Goal: Task Accomplishment & Management: Manage account settings

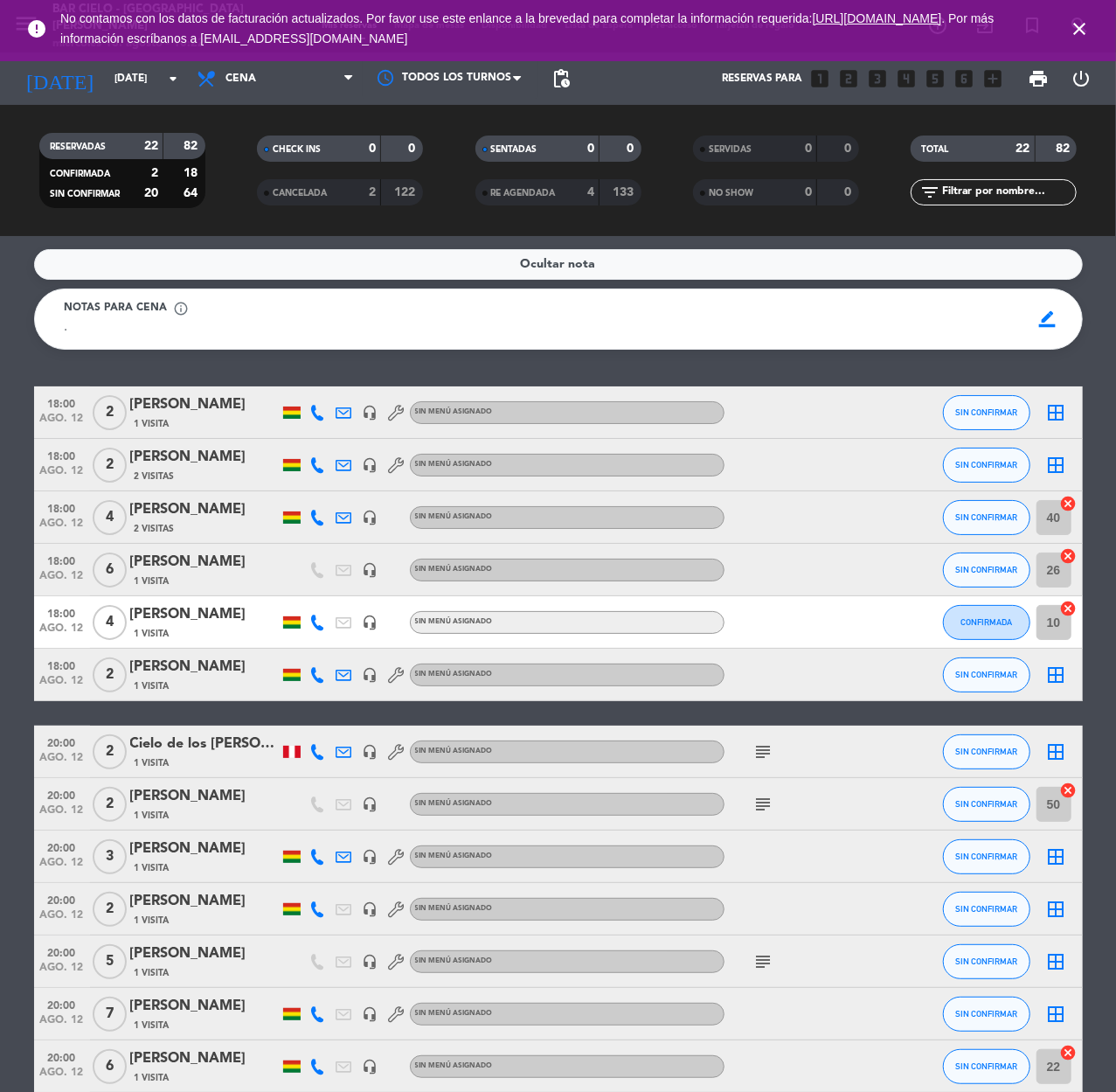
click at [134, 72] on input "[DATE]" at bounding box center [174, 78] width 138 height 30
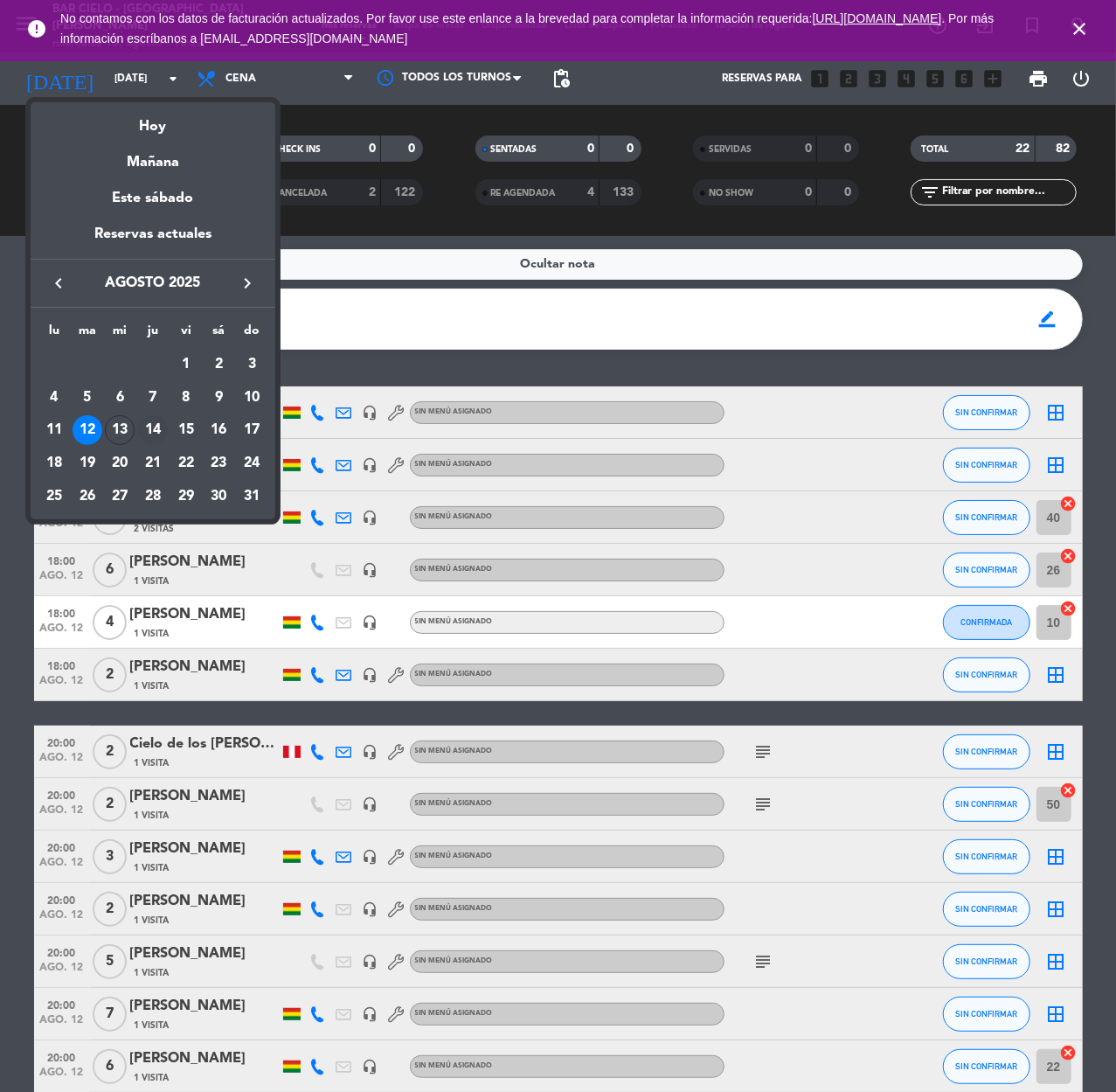
click at [158, 421] on div "14" at bounding box center [153, 430] width 30 height 30
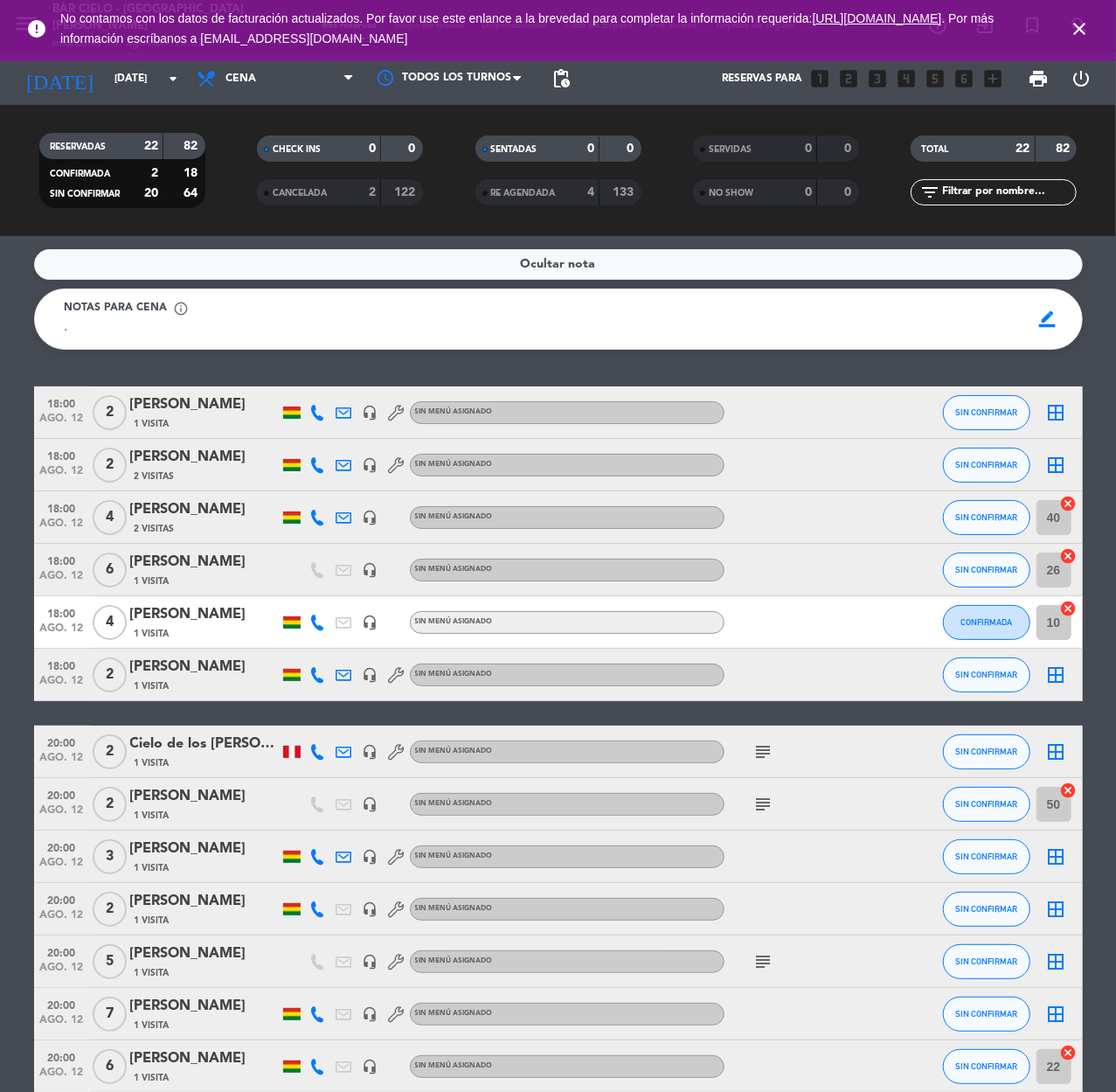
type input "jue. 14 ago."
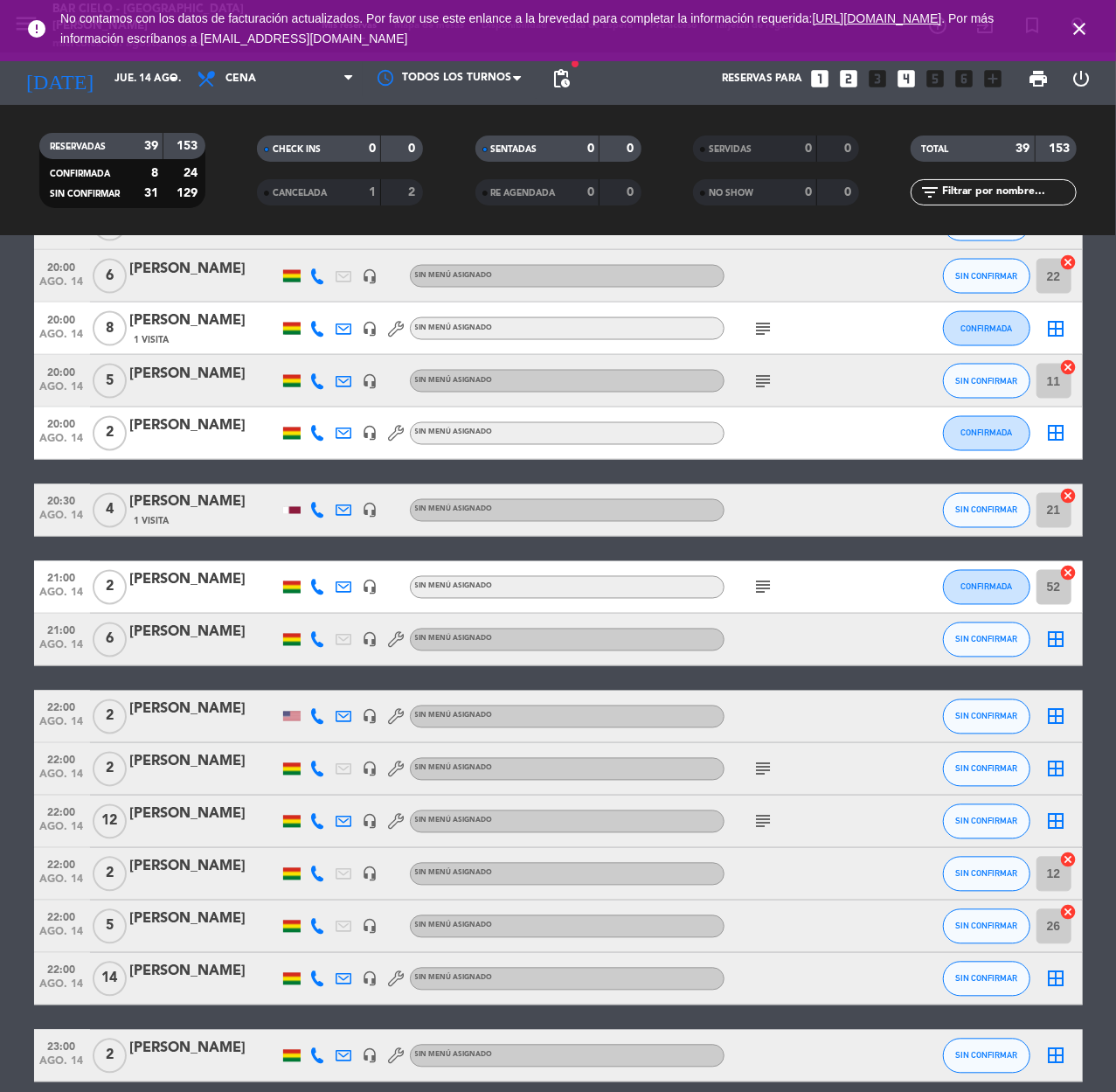
scroll to position [1458, 0]
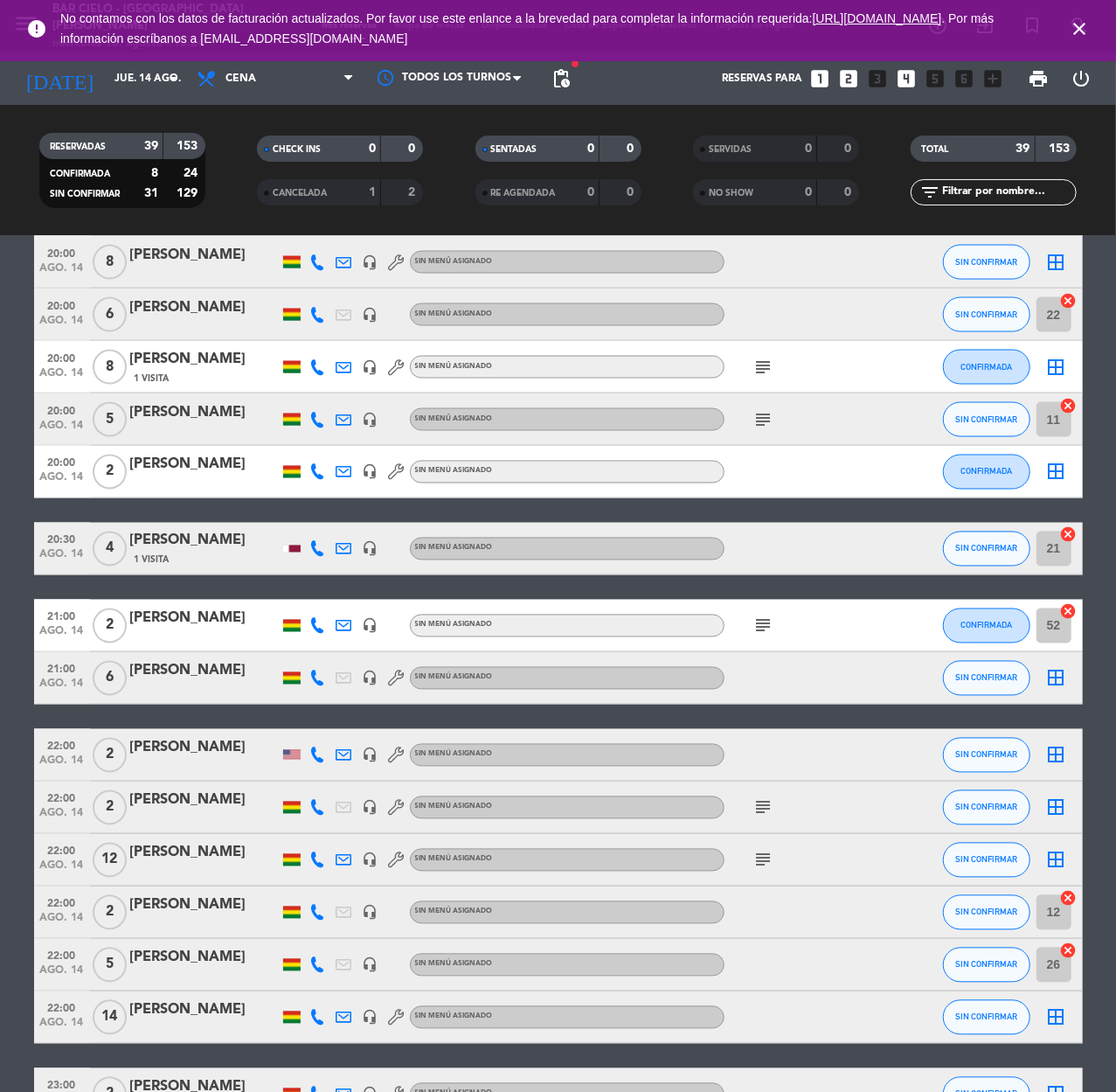
click at [318, 809] on icon at bounding box center [317, 807] width 16 height 16
click at [170, 798] on div "[PERSON_NAME]" at bounding box center [204, 801] width 148 height 22
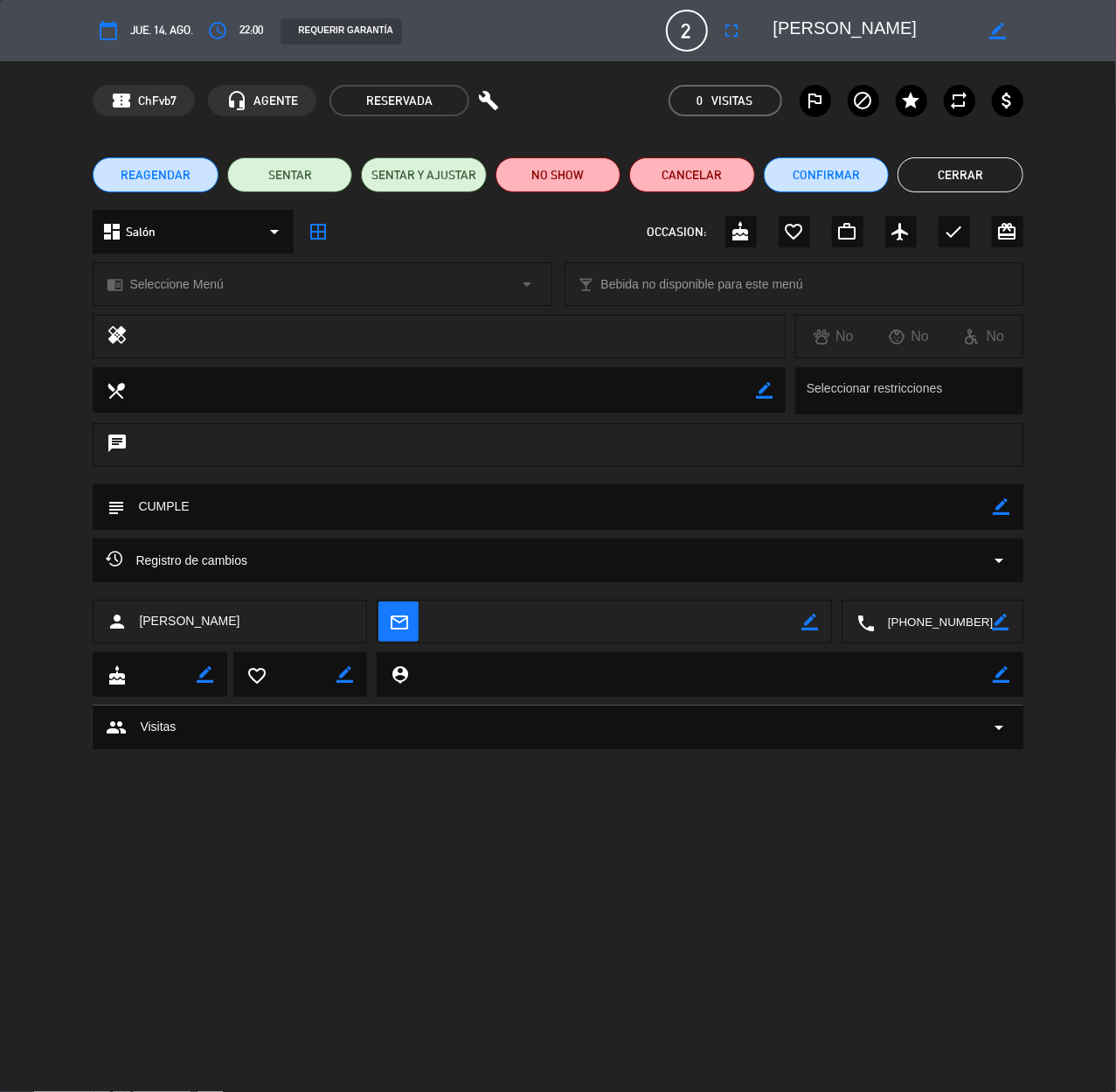
click at [116, 556] on icon at bounding box center [114, 558] width 17 height 17
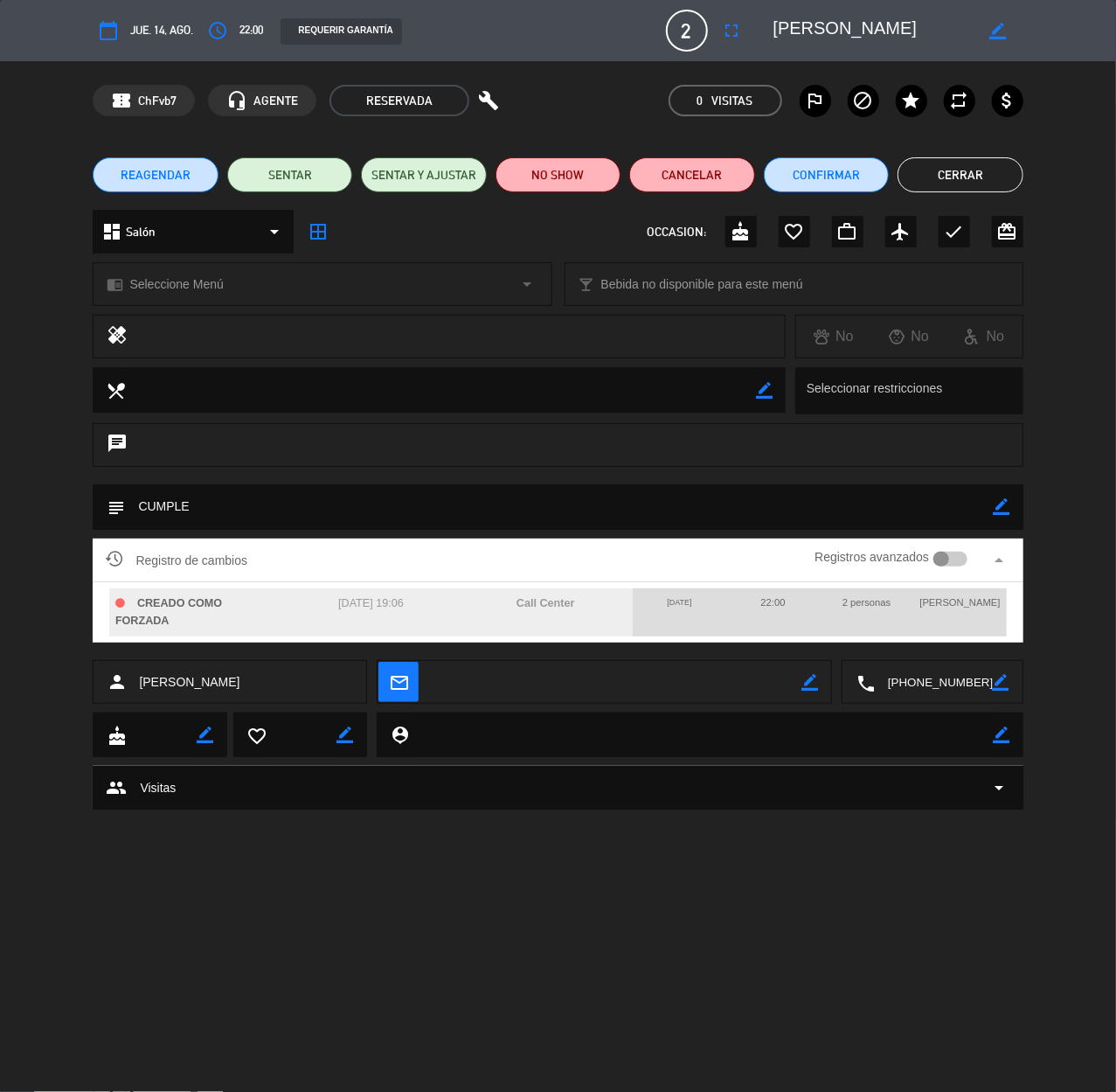
drag, startPoint x: 204, startPoint y: 952, endPoint x: 200, endPoint y: 892, distance: 60.1
click at [204, 951] on div "calendar_today jue. 14, ago. access_time 22:00 REQUERIR GARANTÍA 2 Carolina Moy…" at bounding box center [558, 546] width 1116 height 1092
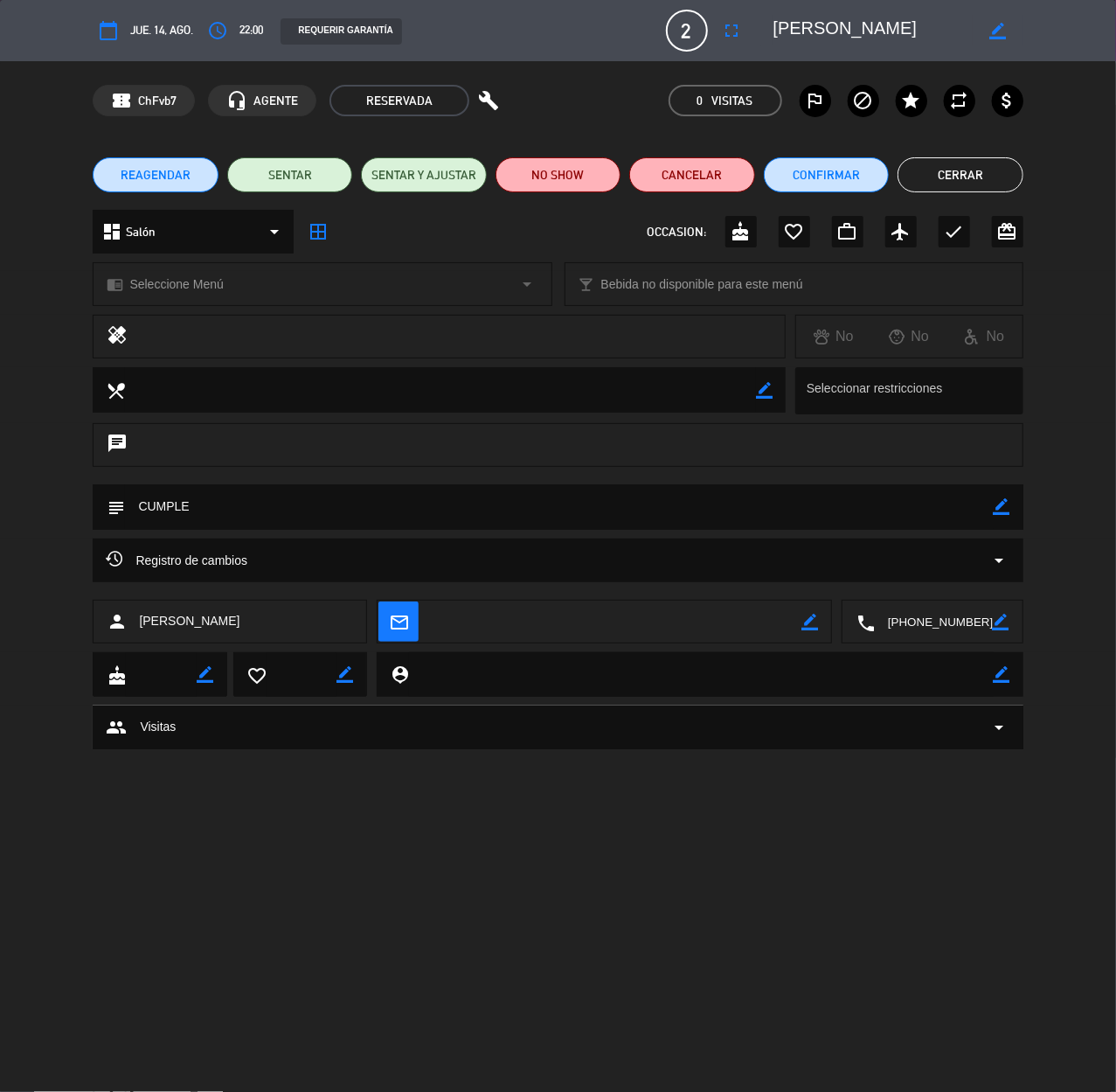
click at [162, 173] on span "REAGENDAR" at bounding box center [155, 175] width 70 height 19
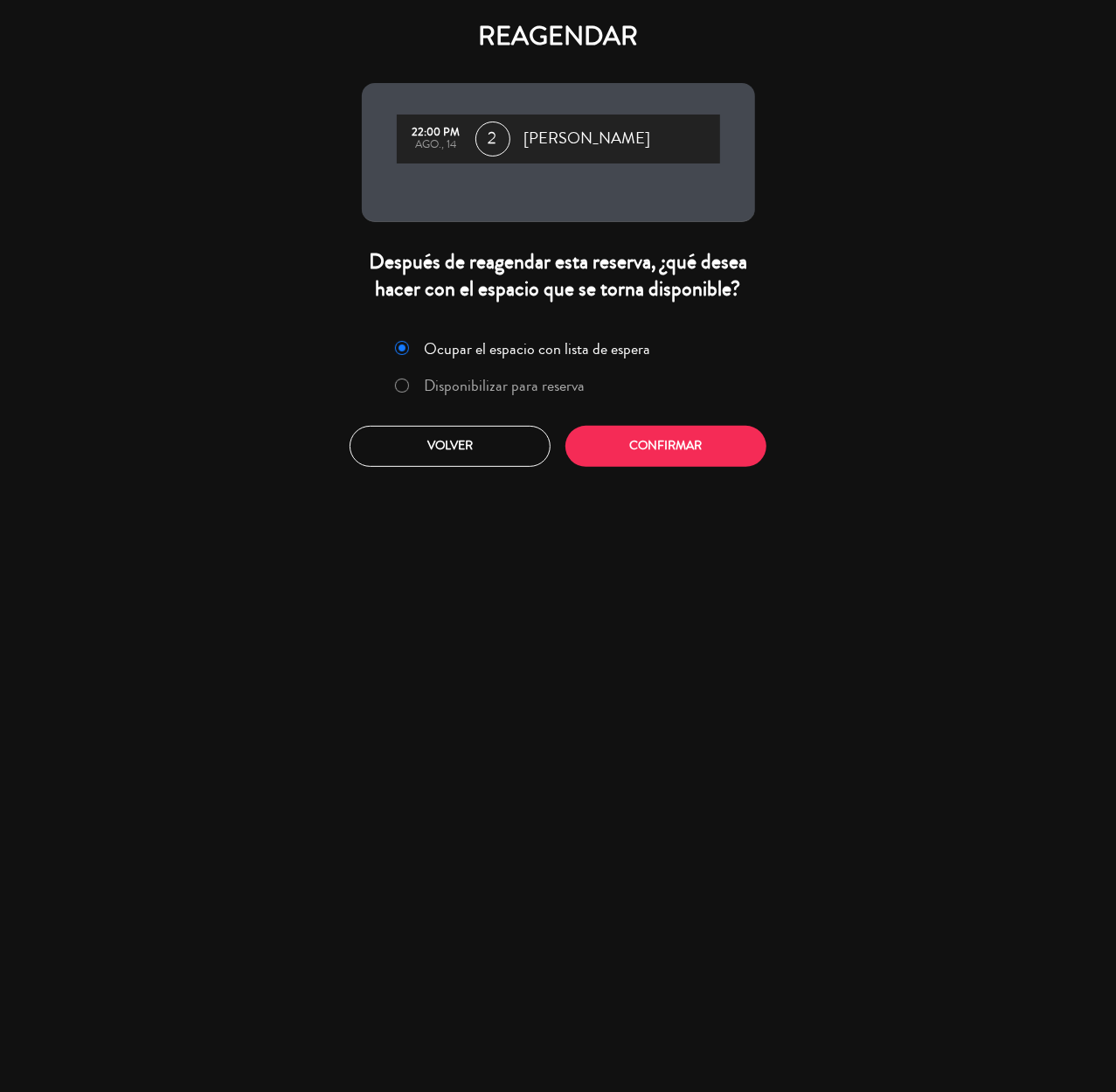
drag, startPoint x: 481, startPoint y: 381, endPoint x: 525, endPoint y: 418, distance: 57.5
click at [480, 383] on label "Disponibilizar para reserva" at bounding box center [504, 385] width 160 height 16
click at [649, 447] on button "Confirmar" at bounding box center [665, 446] width 201 height 41
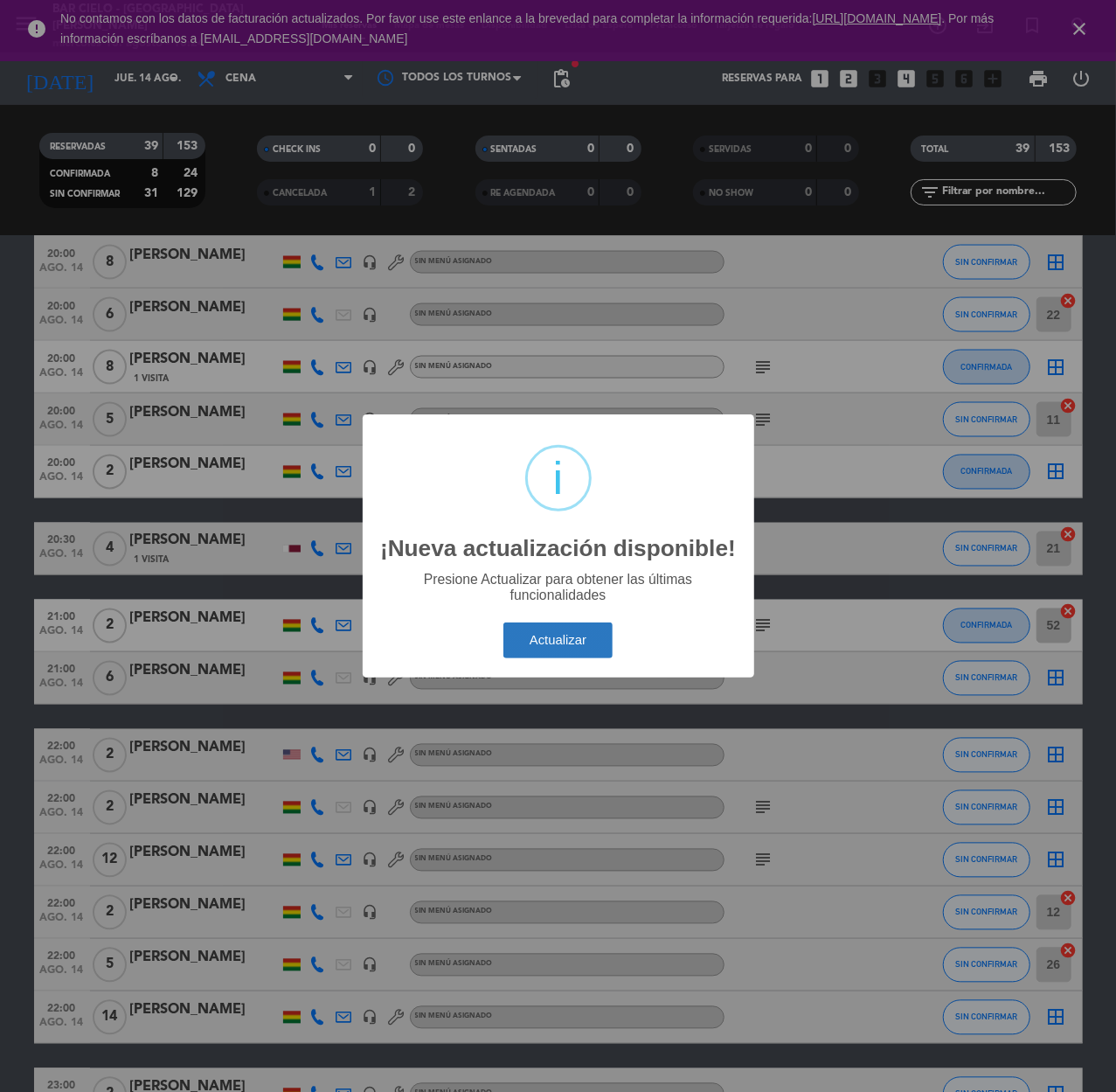
click at [584, 643] on button "Actualizar" at bounding box center [557, 640] width 109 height 35
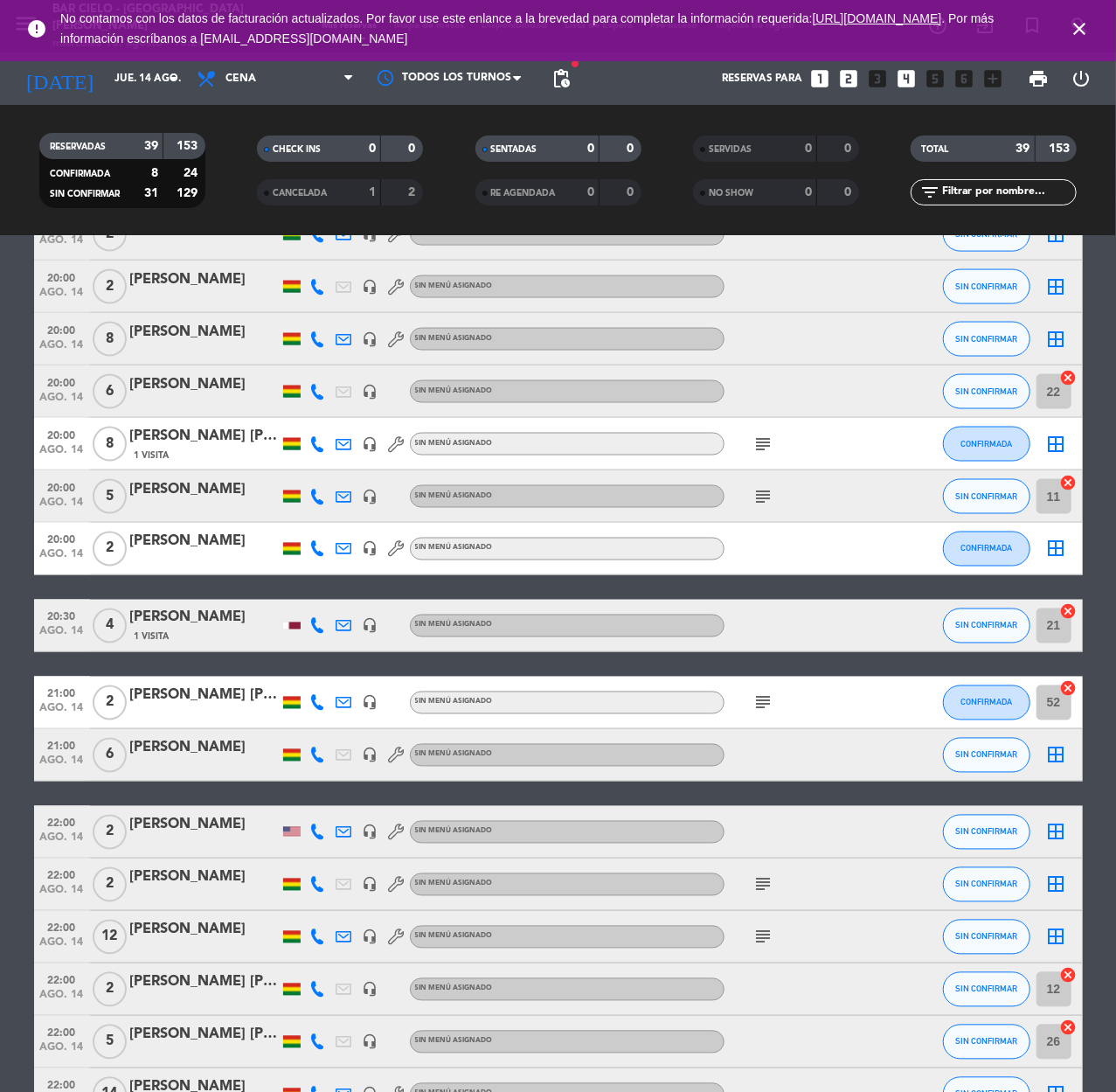
scroll to position [1515, 0]
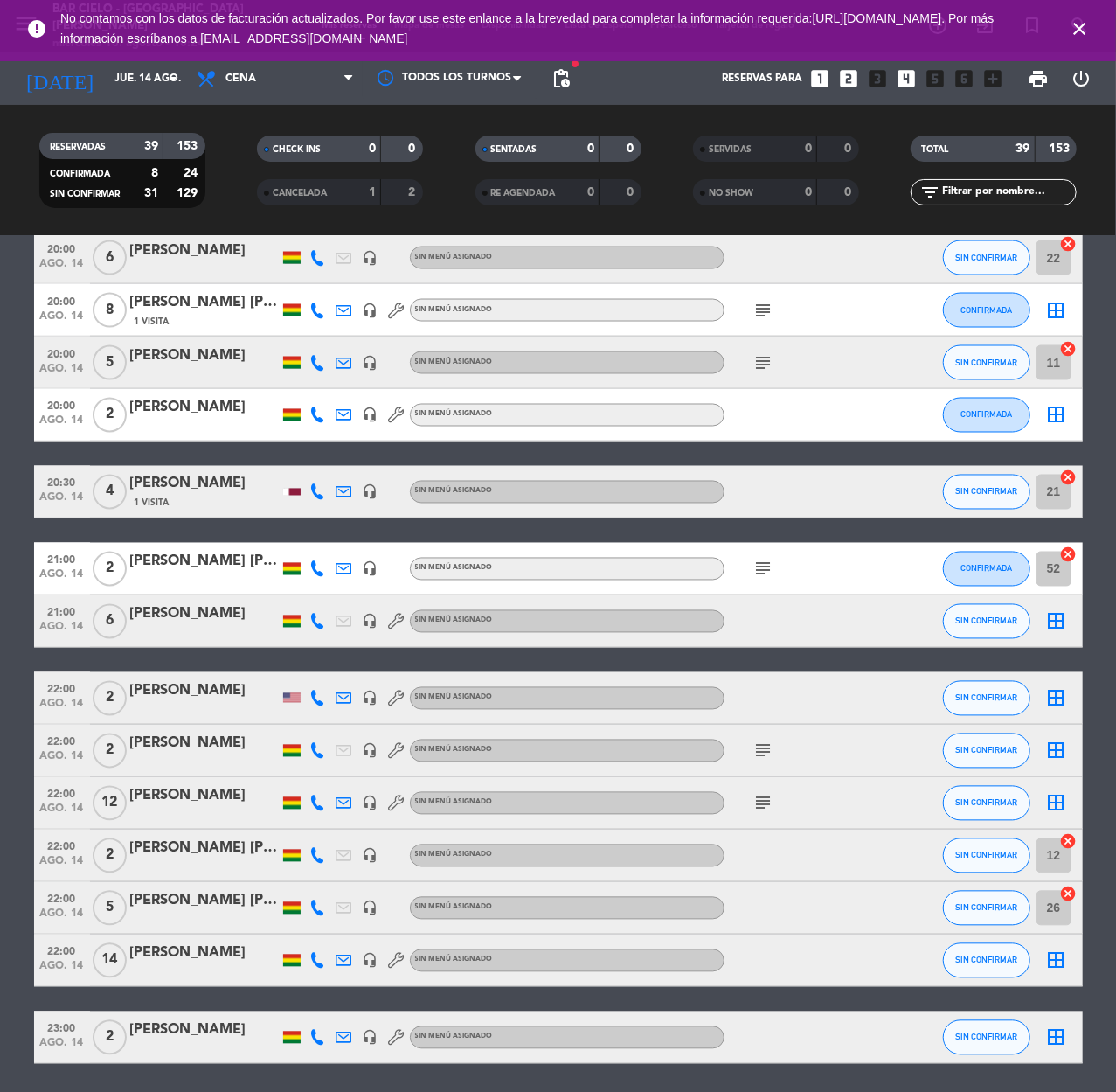
click at [216, 751] on div "[PERSON_NAME]" at bounding box center [204, 744] width 148 height 22
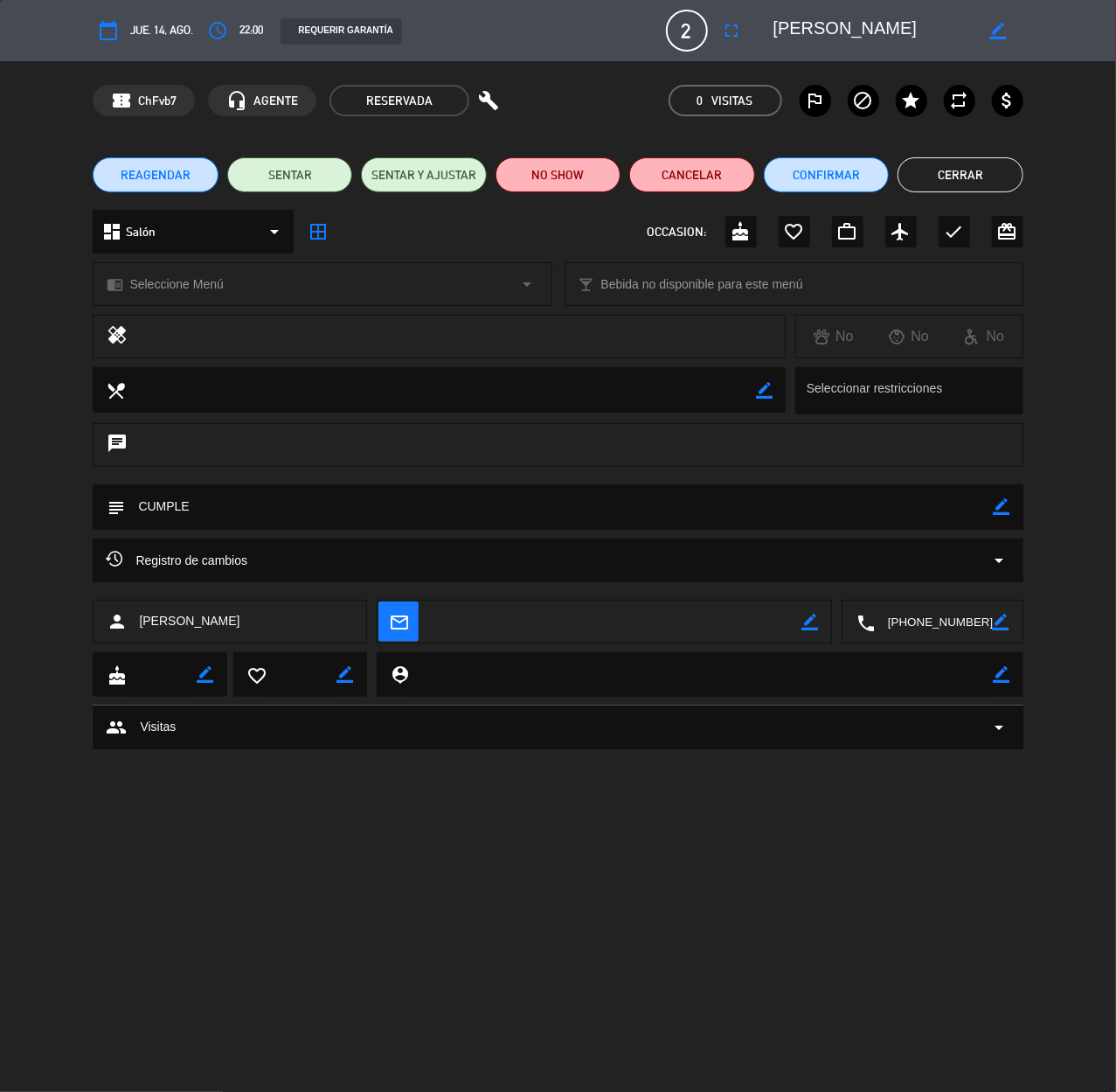
click at [159, 164] on button "REAGENDAR" at bounding box center [155, 175] width 125 height 35
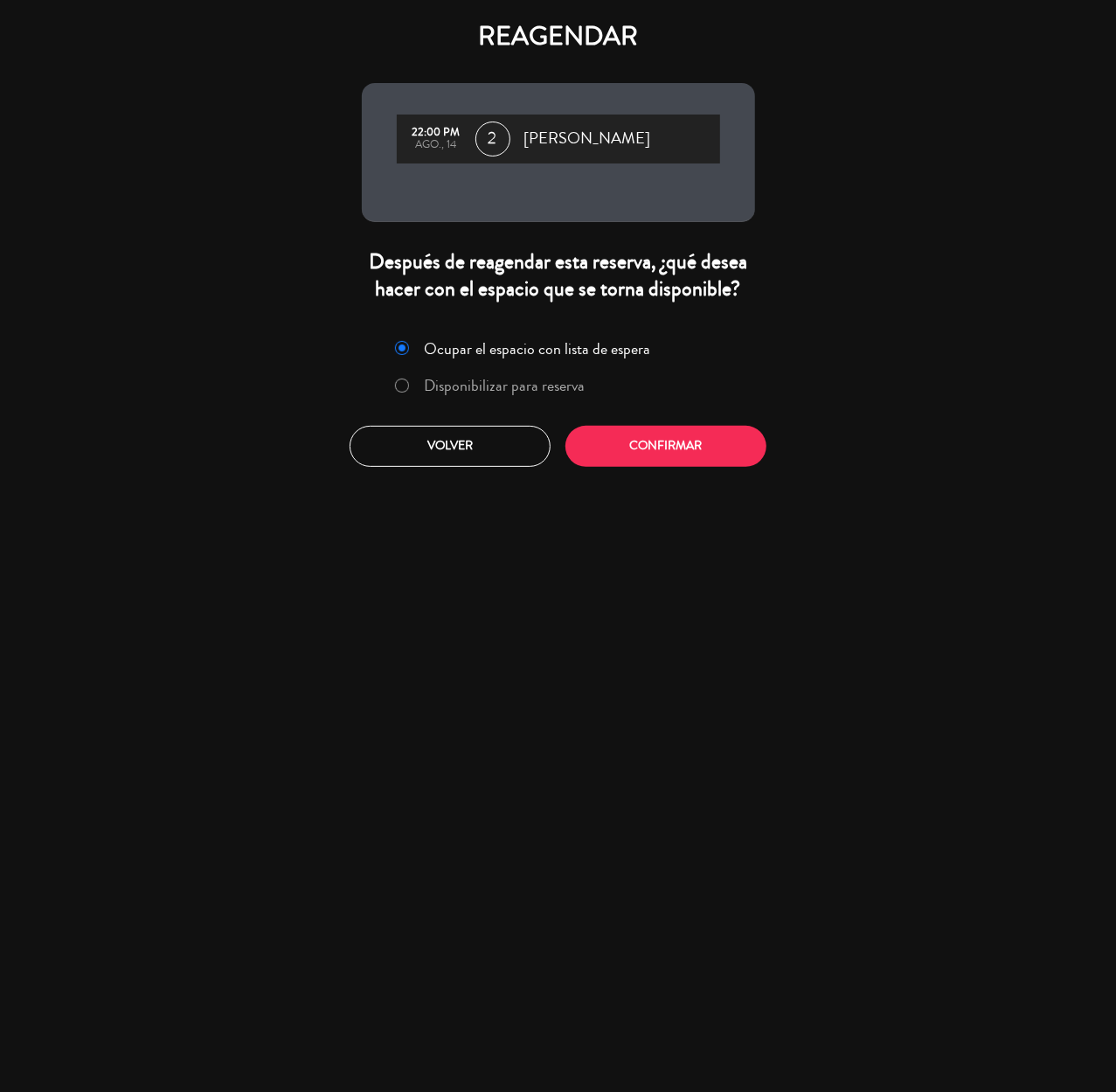
click at [509, 381] on label "Disponibilizar para reserva" at bounding box center [504, 385] width 160 height 16
click at [645, 453] on button "Confirmar" at bounding box center [665, 446] width 201 height 41
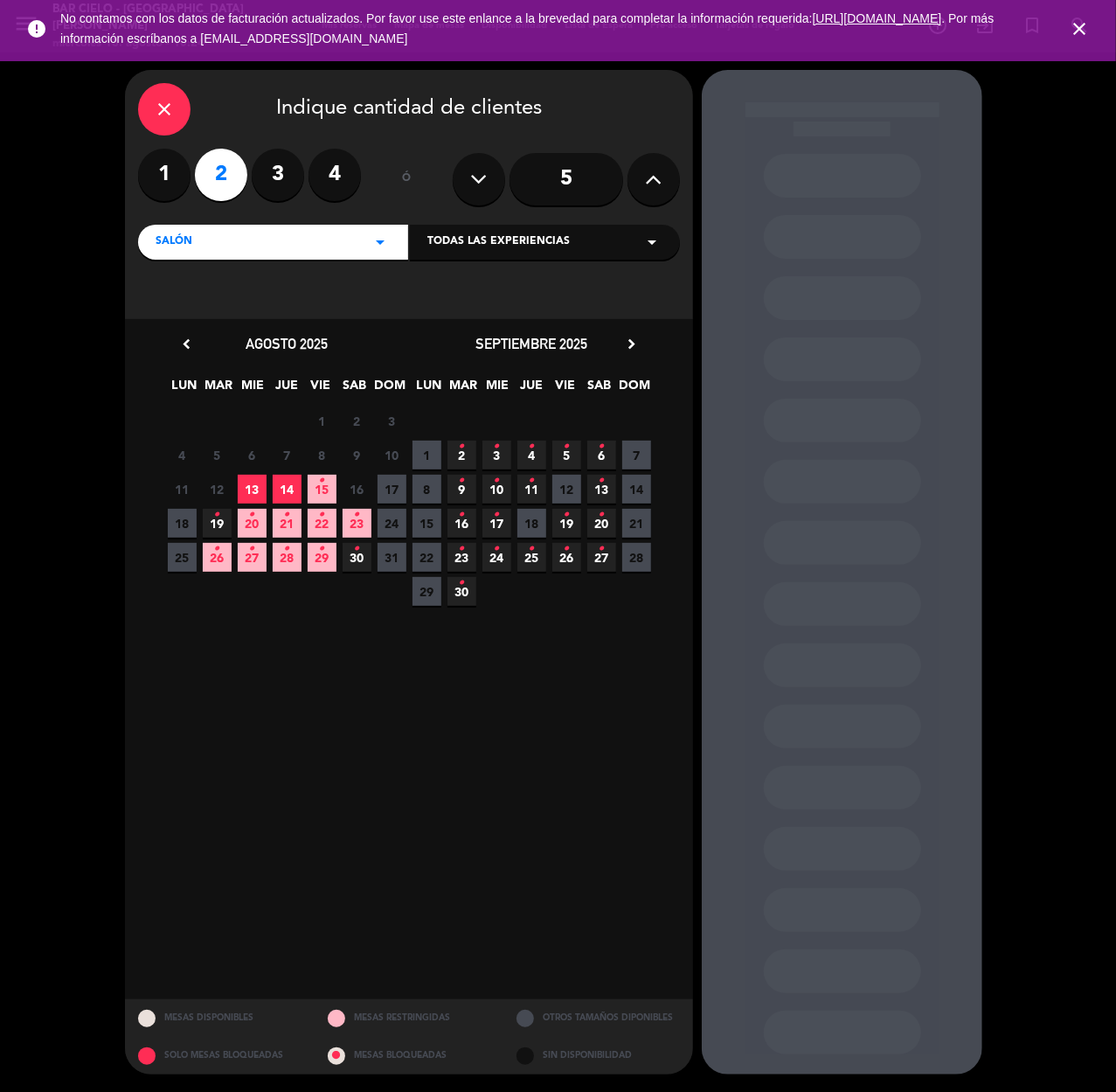
click at [259, 487] on span "13" at bounding box center [252, 488] width 29 height 29
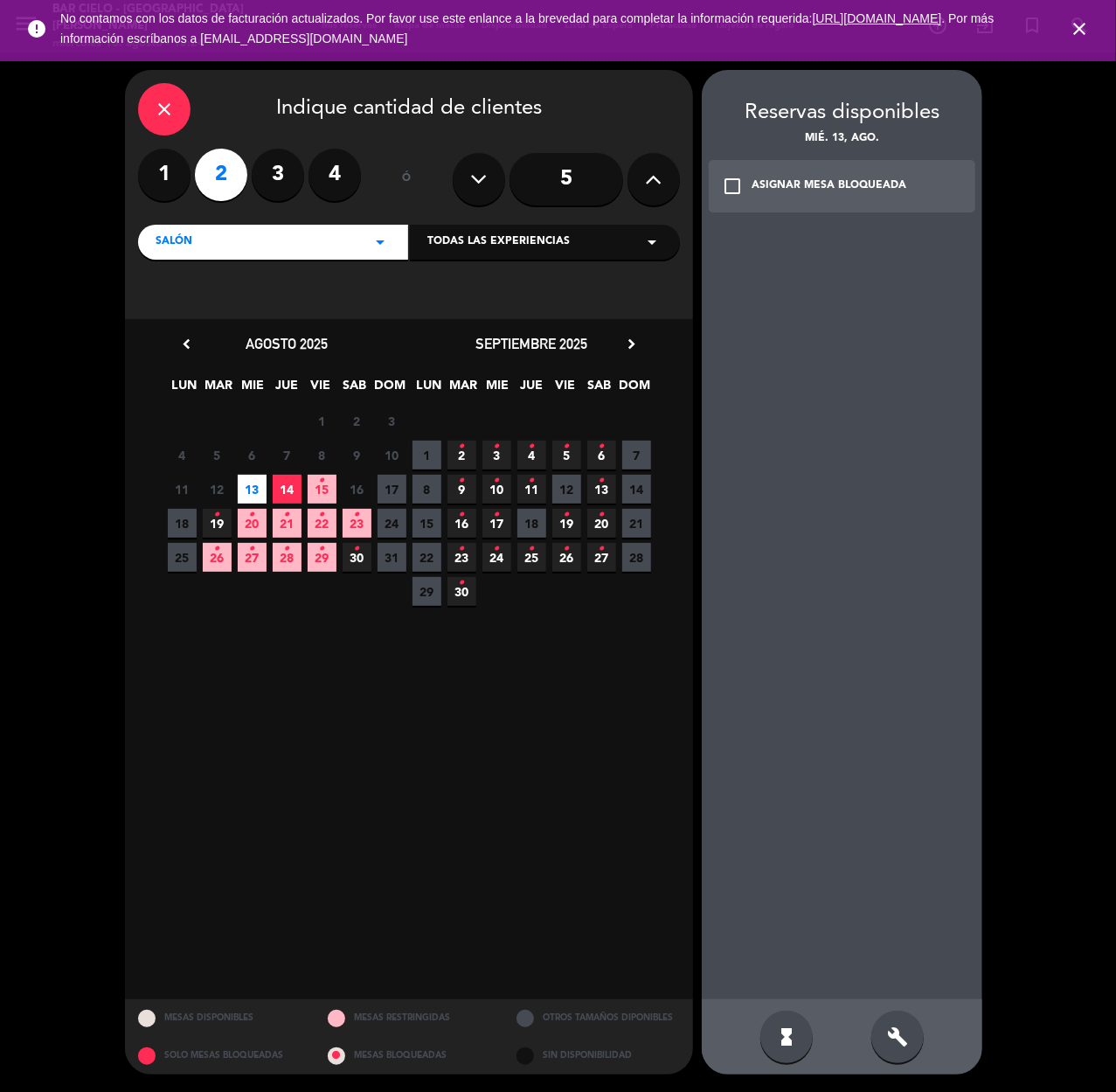
click at [911, 1047] on div "build" at bounding box center [898, 1037] width 52 height 52
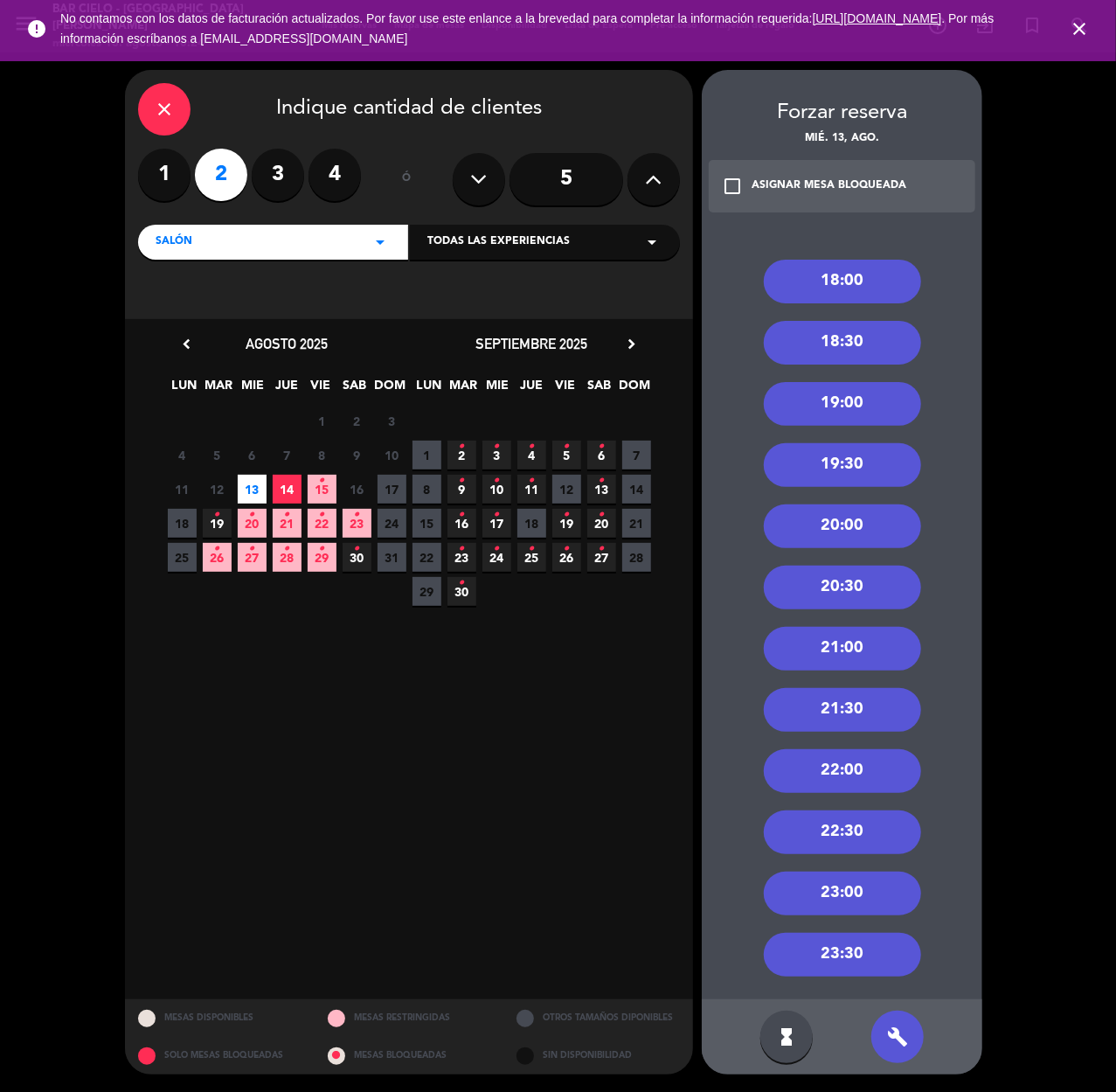
click at [831, 763] on div "22:00" at bounding box center [842, 771] width 158 height 44
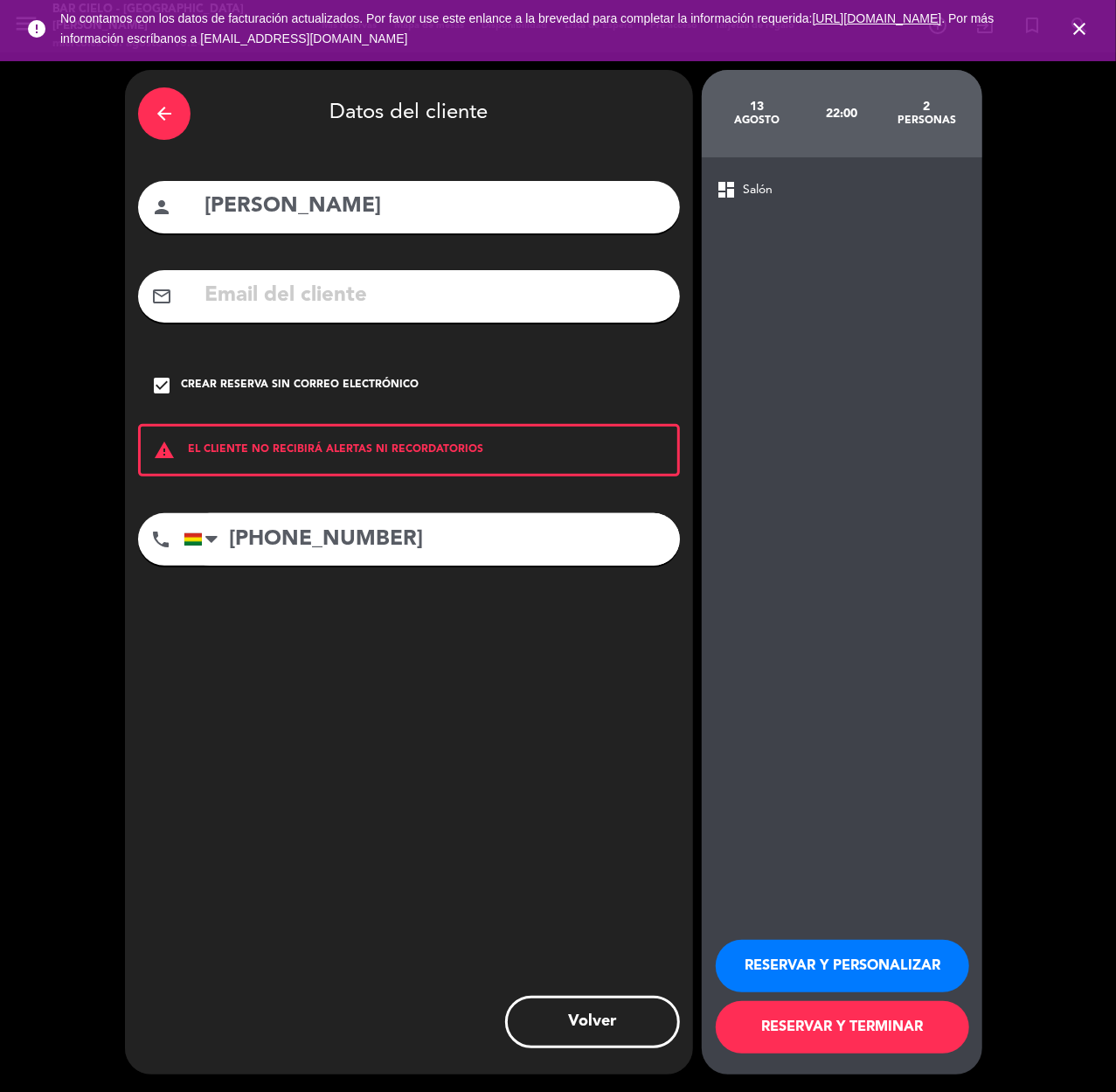
click at [816, 966] on button "RESERVAR Y PERSONALIZAR" at bounding box center [843, 966] width 254 height 52
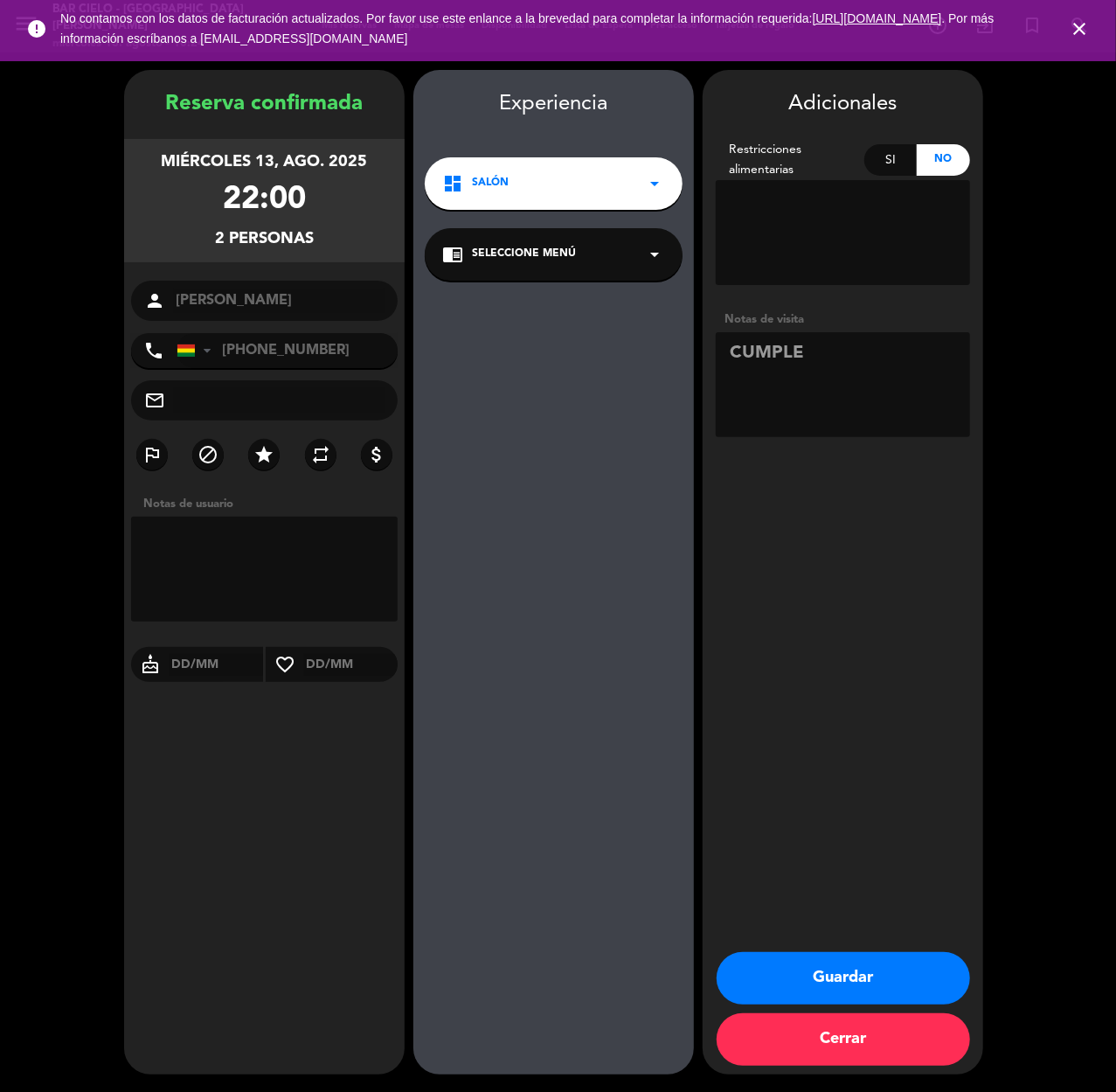
drag, startPoint x: 886, startPoint y: 965, endPoint x: 529, endPoint y: 997, distance: 358.4
click at [883, 965] on button "Guardar" at bounding box center [844, 978] width 254 height 52
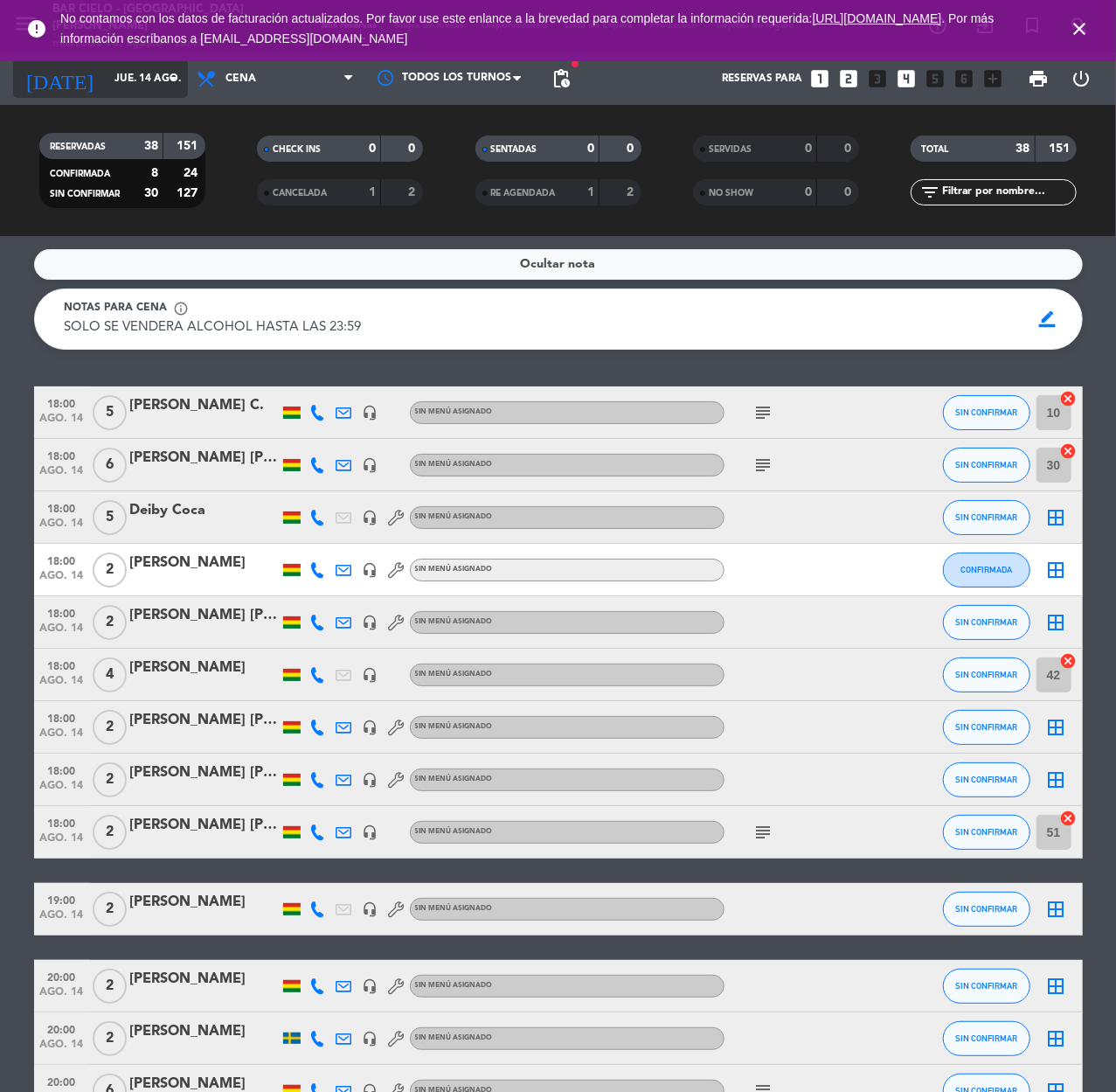
click at [117, 77] on input "jue. 14 ago." at bounding box center [174, 78] width 138 height 30
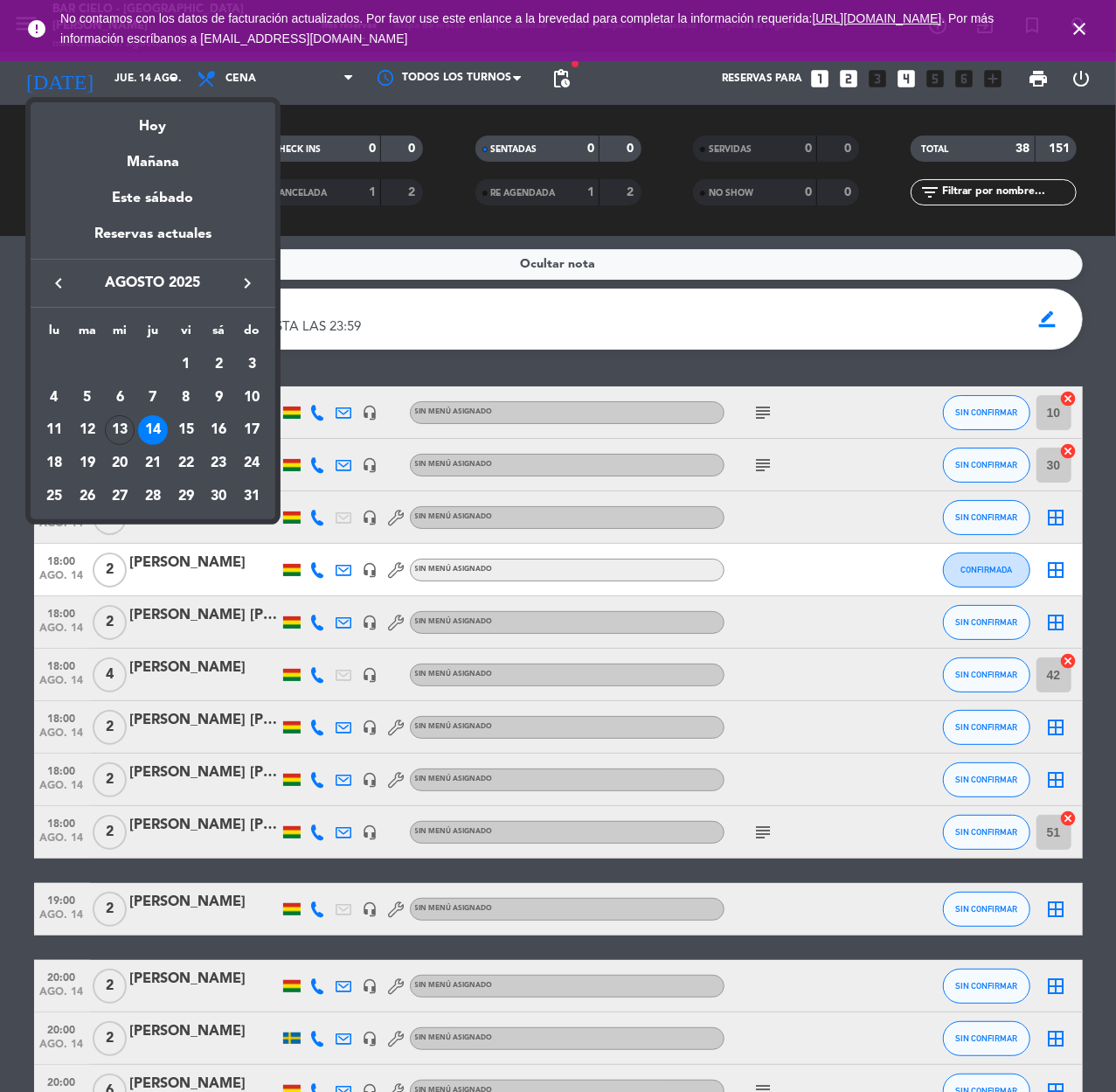
click at [218, 460] on div "23" at bounding box center [218, 463] width 30 height 30
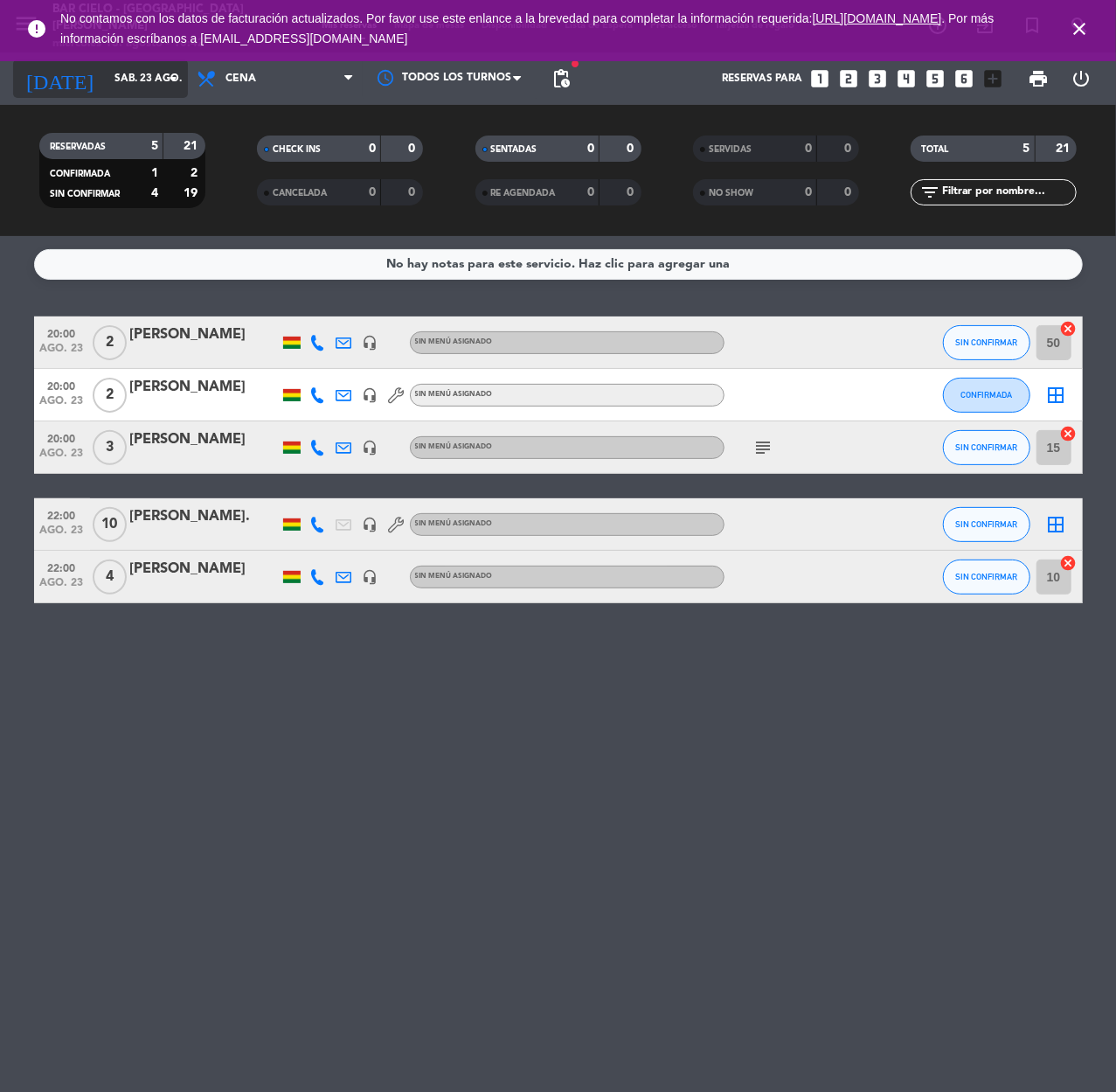
click at [141, 76] on input "sáb. 23 ago." at bounding box center [174, 78] width 138 height 30
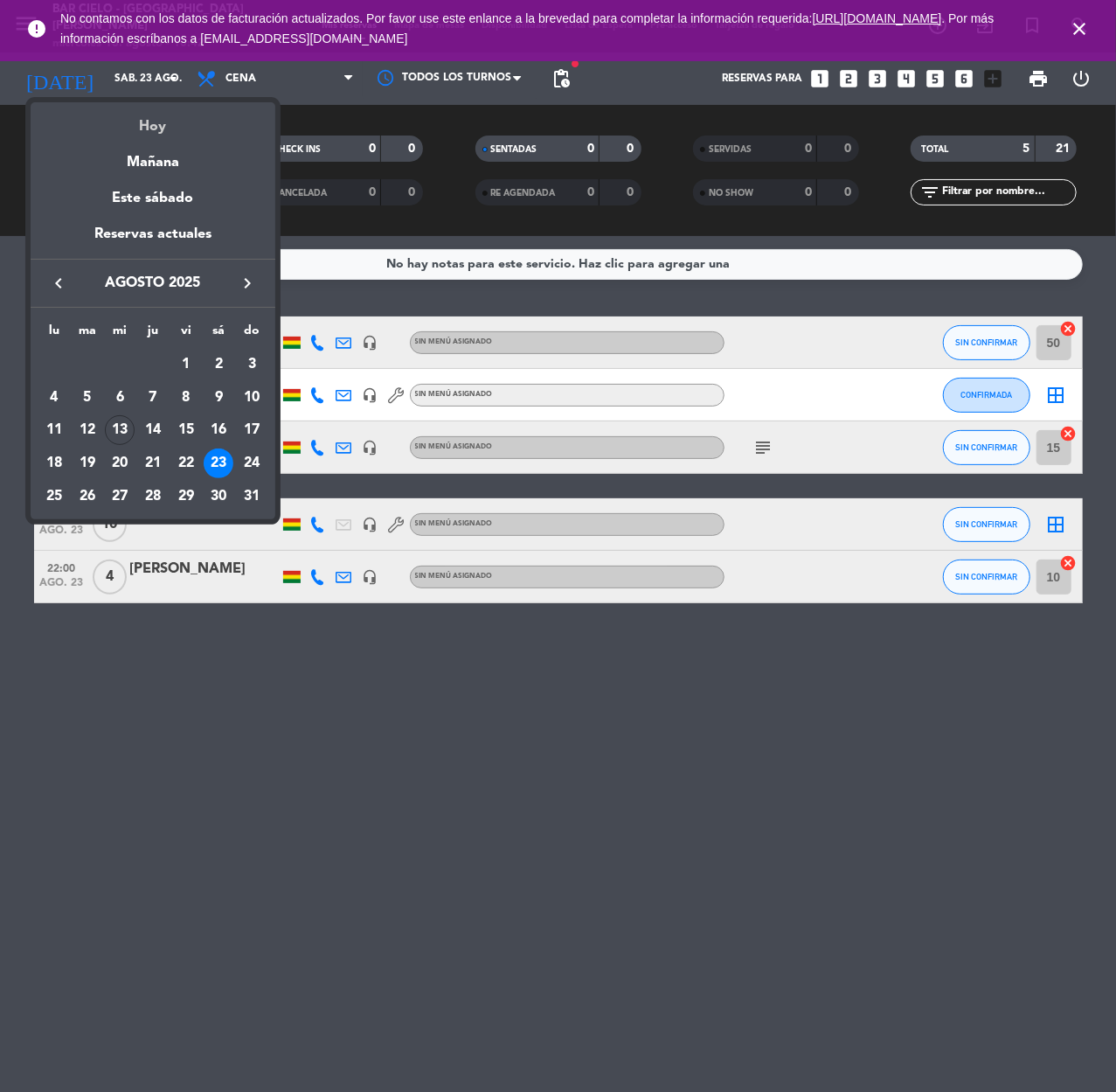
click at [155, 126] on div "Hoy" at bounding box center [153, 120] width 244 height 35
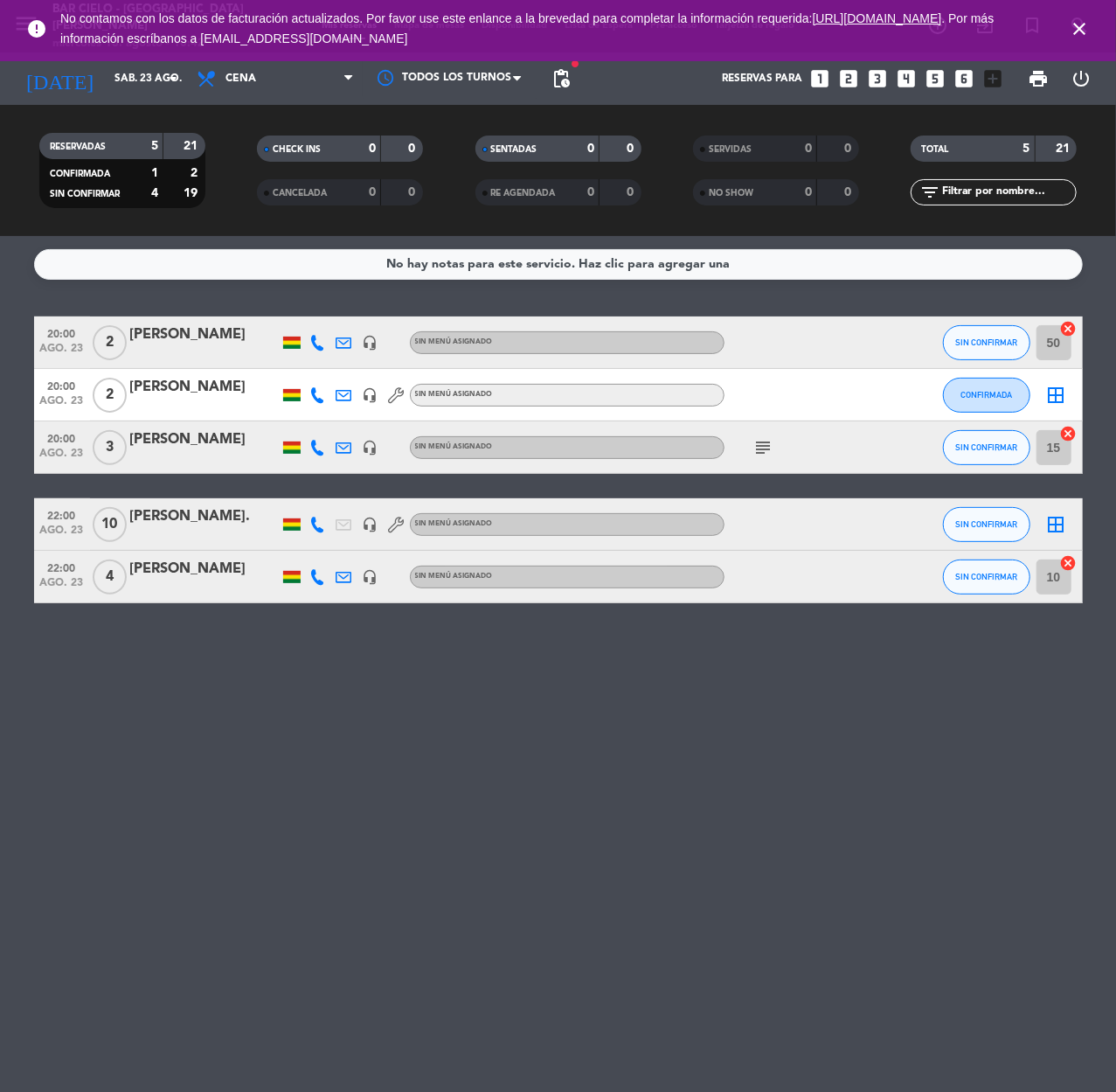
type input "mié. 13 ago."
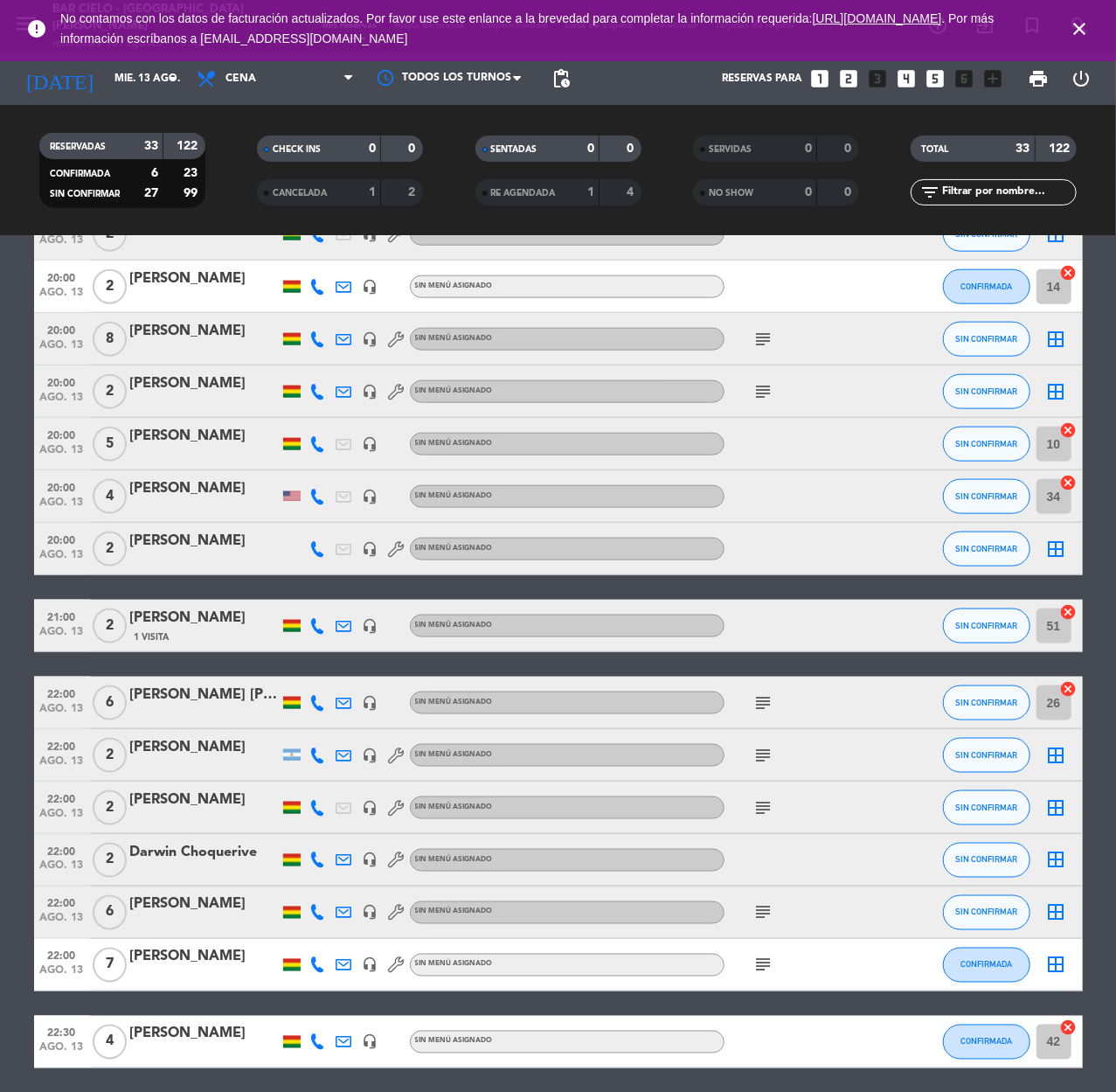
scroll to position [1189, 0]
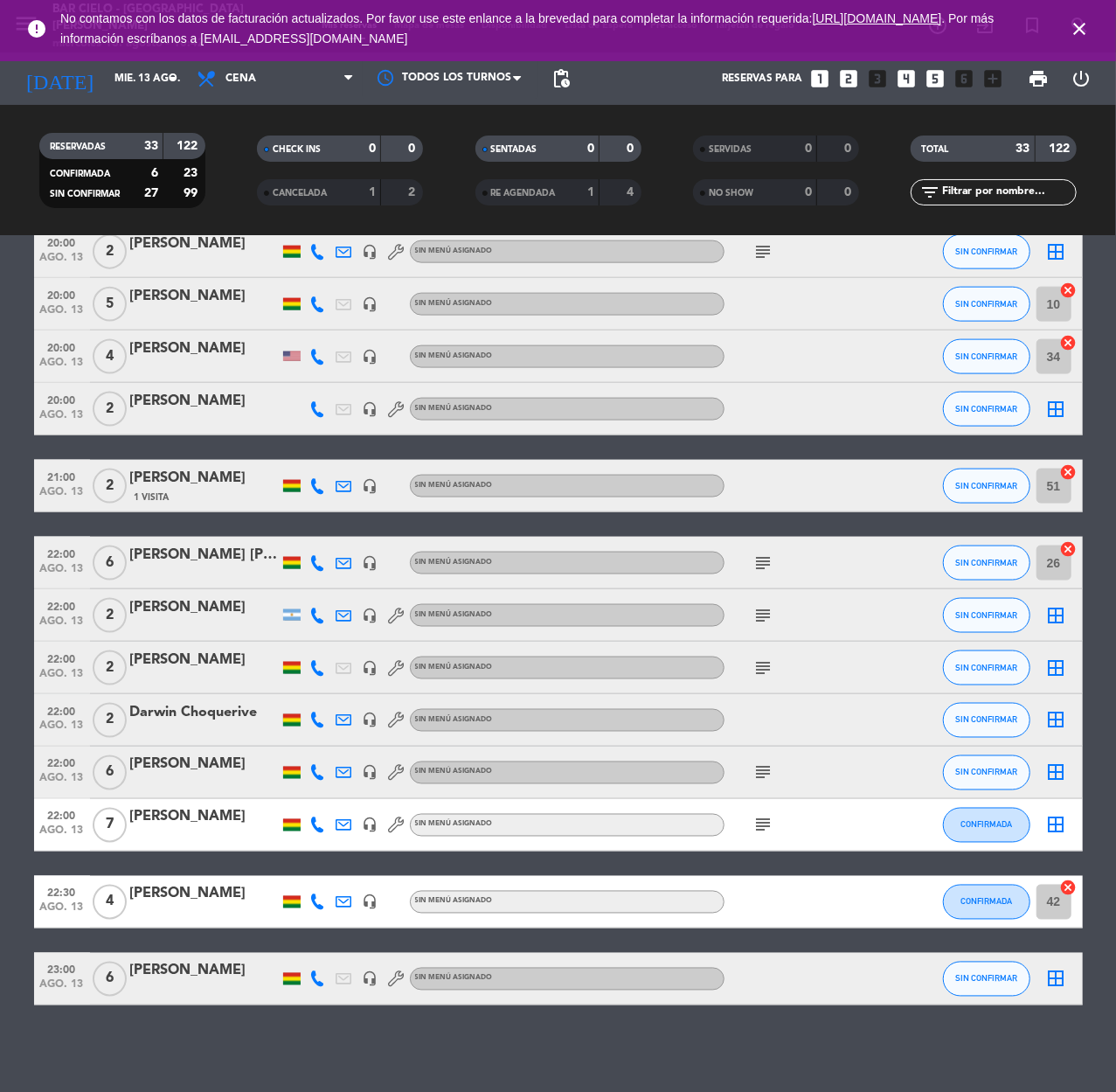
click at [183, 553] on div "[PERSON_NAME] [PERSON_NAME]" at bounding box center [204, 554] width 148 height 22
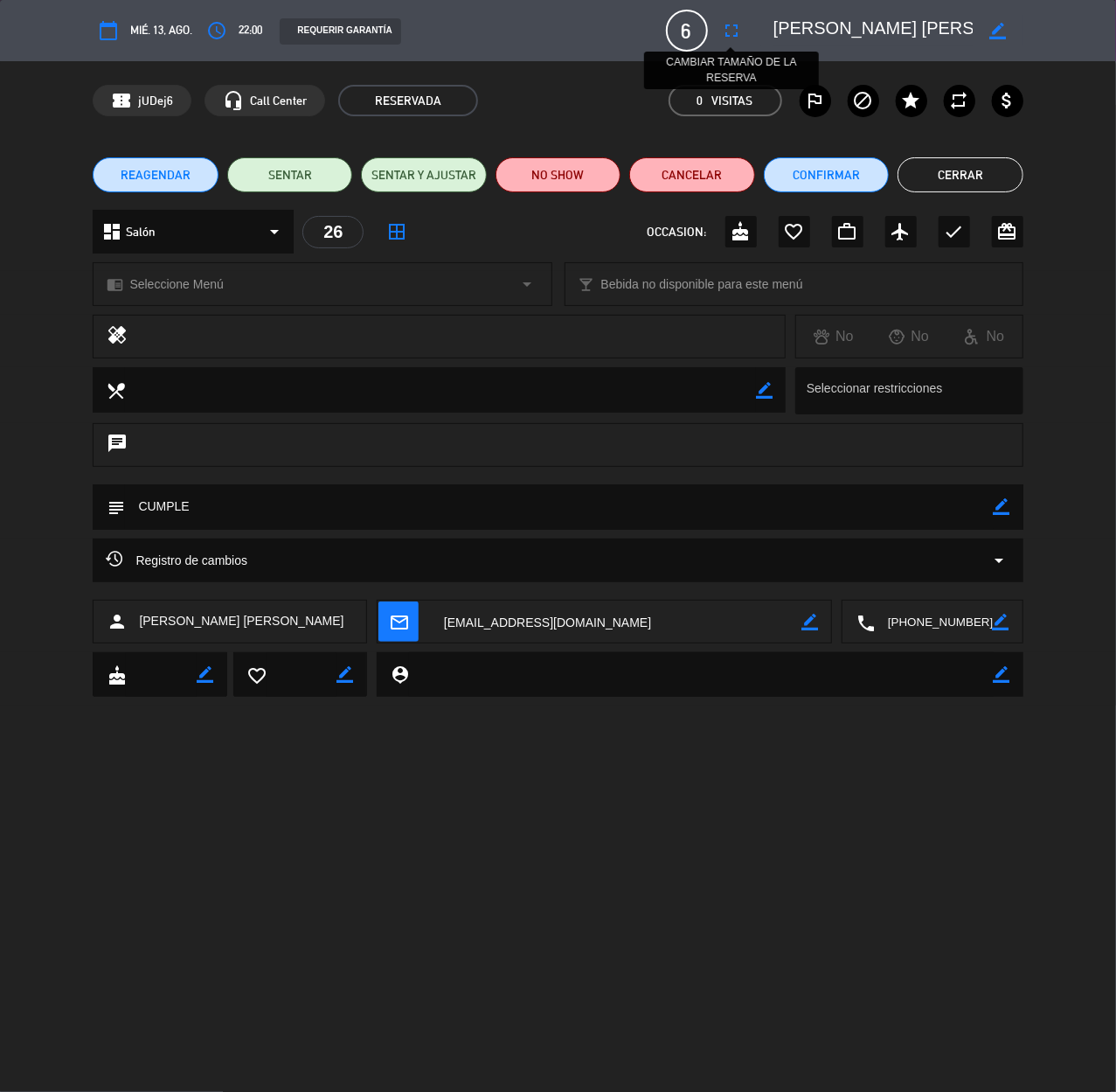
click at [732, 30] on icon "fullscreen" at bounding box center [732, 31] width 21 height 21
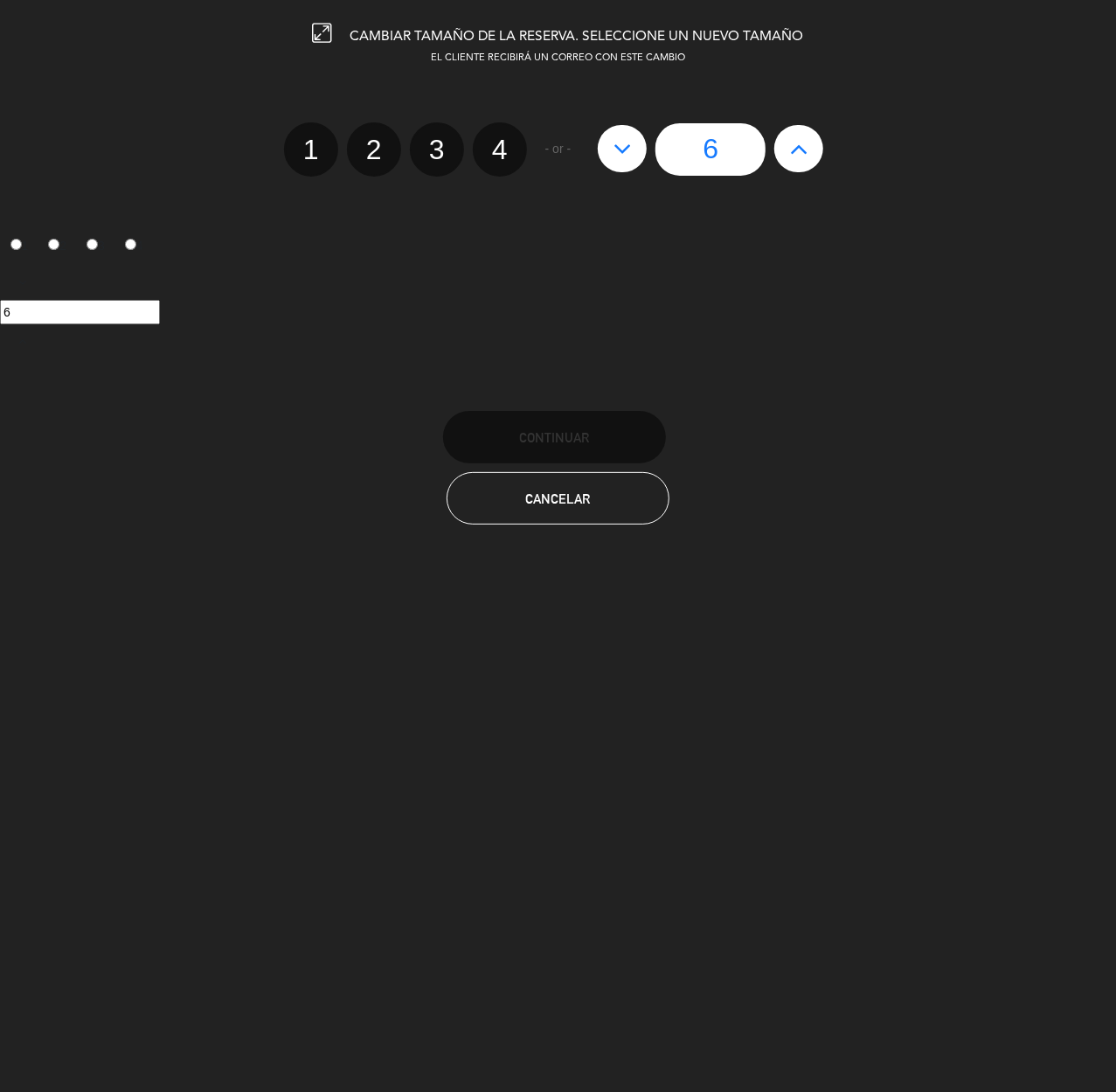
click at [627, 154] on icon at bounding box center [622, 148] width 19 height 28
type input "5"
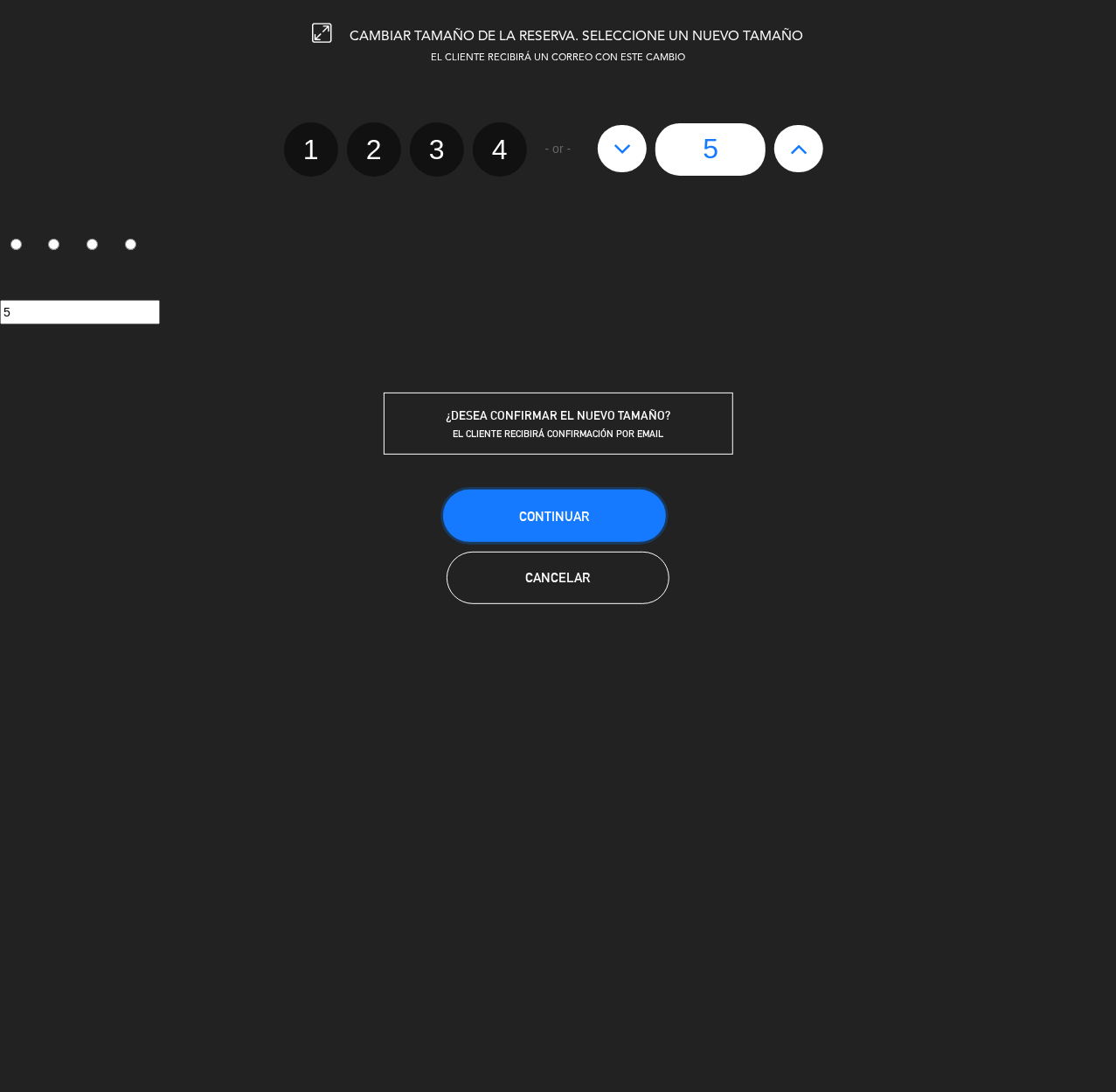
drag, startPoint x: 601, startPoint y: 539, endPoint x: 570, endPoint y: 512, distance: 41.1
click at [599, 533] on button "Continuar" at bounding box center [554, 515] width 223 height 52
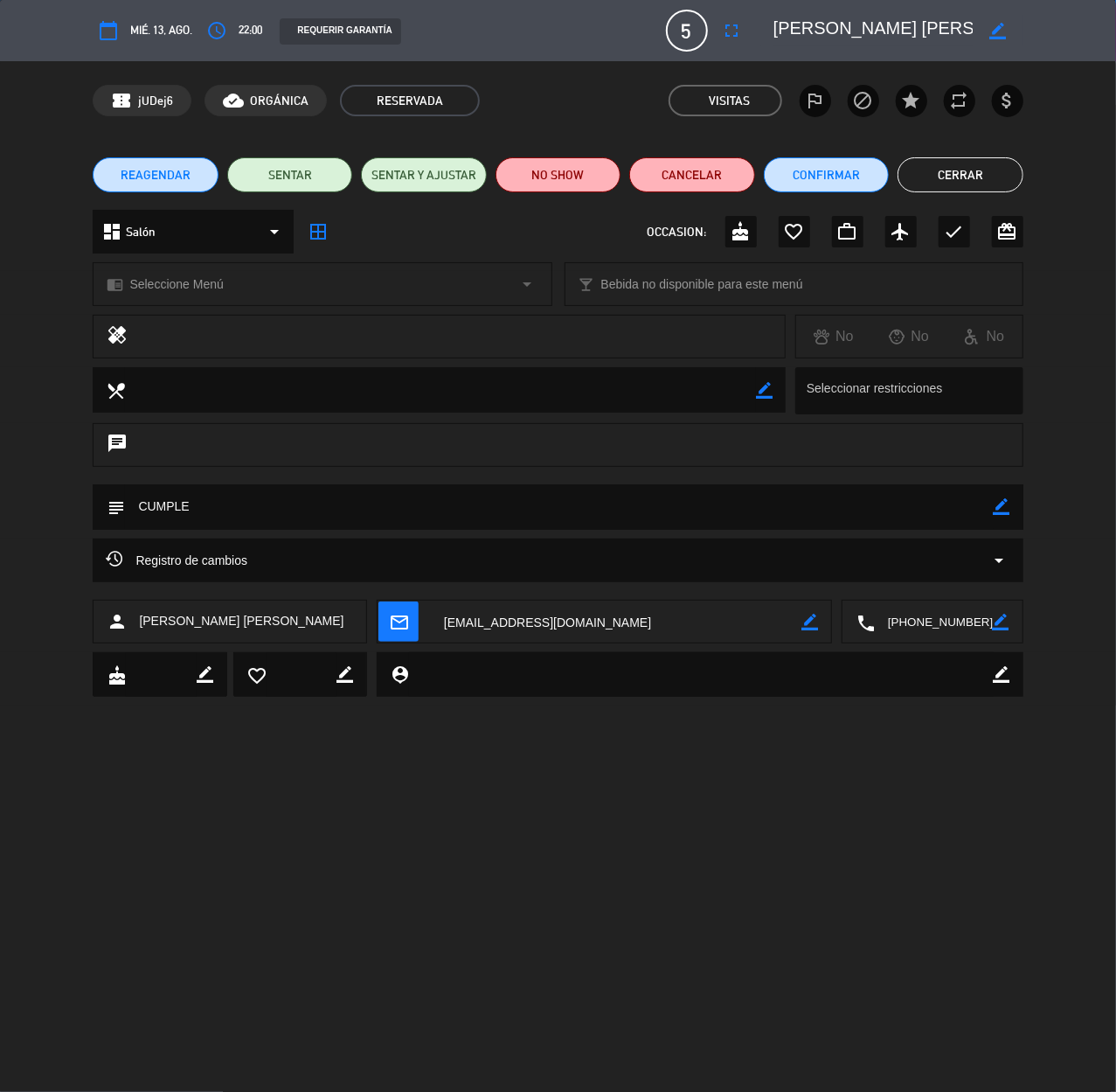
click at [948, 161] on button "Cerrar" at bounding box center [960, 175] width 125 height 35
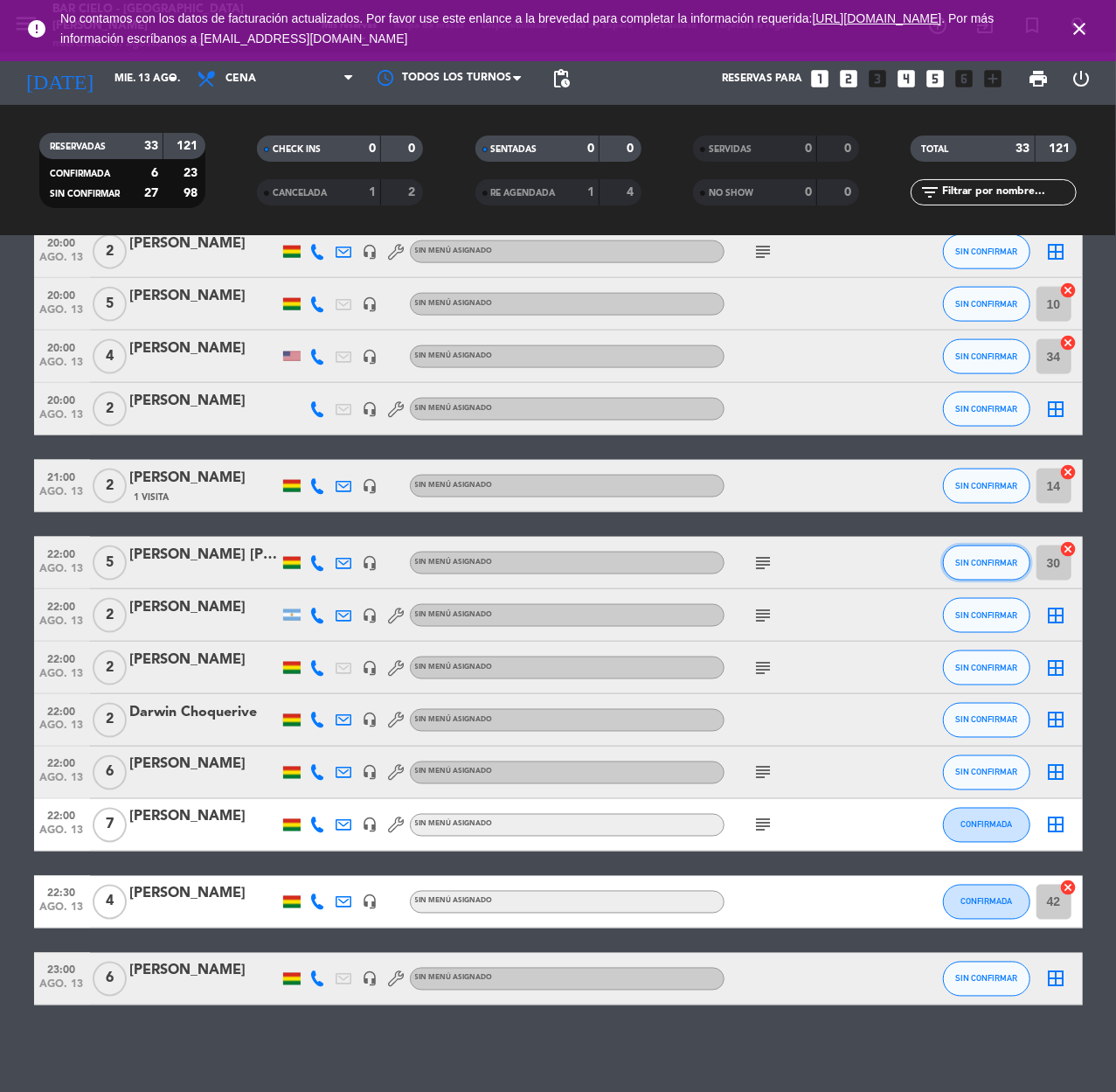
click at [987, 564] on span "SIN CONFIRMAR" at bounding box center [986, 562] width 62 height 9
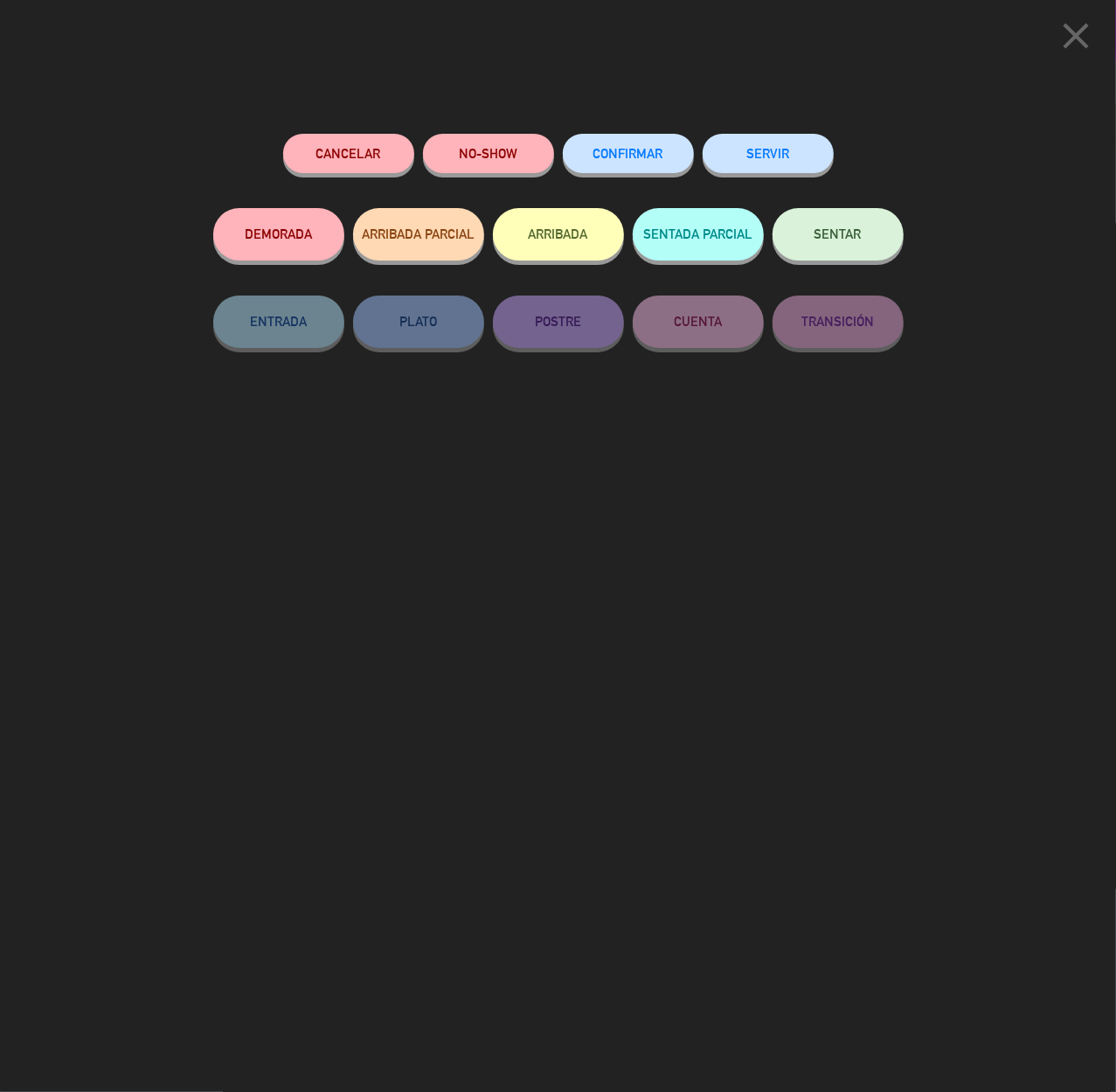
click at [631, 150] on span "CONFIRMAR" at bounding box center [628, 153] width 70 height 15
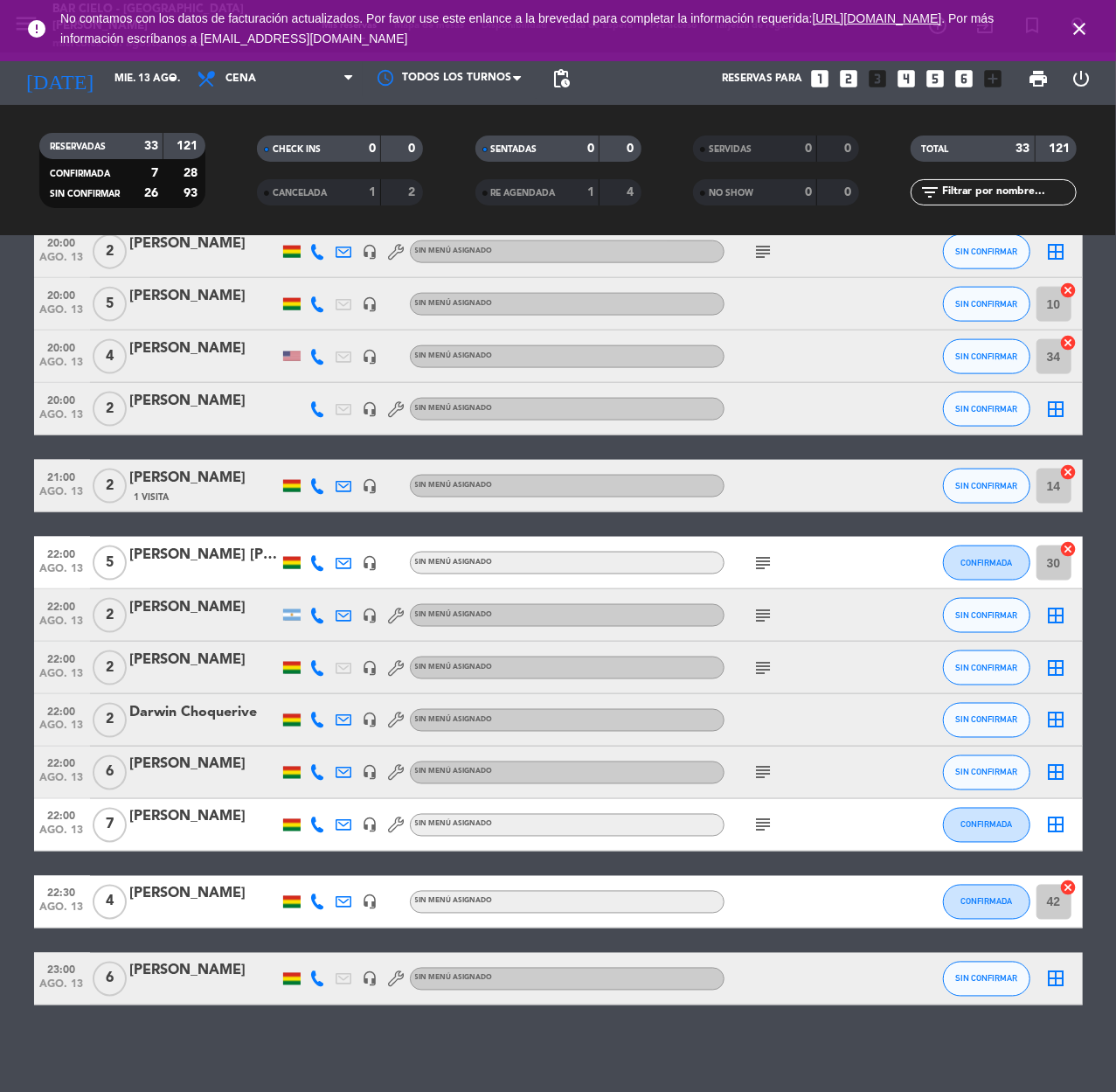
click at [846, 75] on icon "looks_two" at bounding box center [848, 78] width 22 height 22
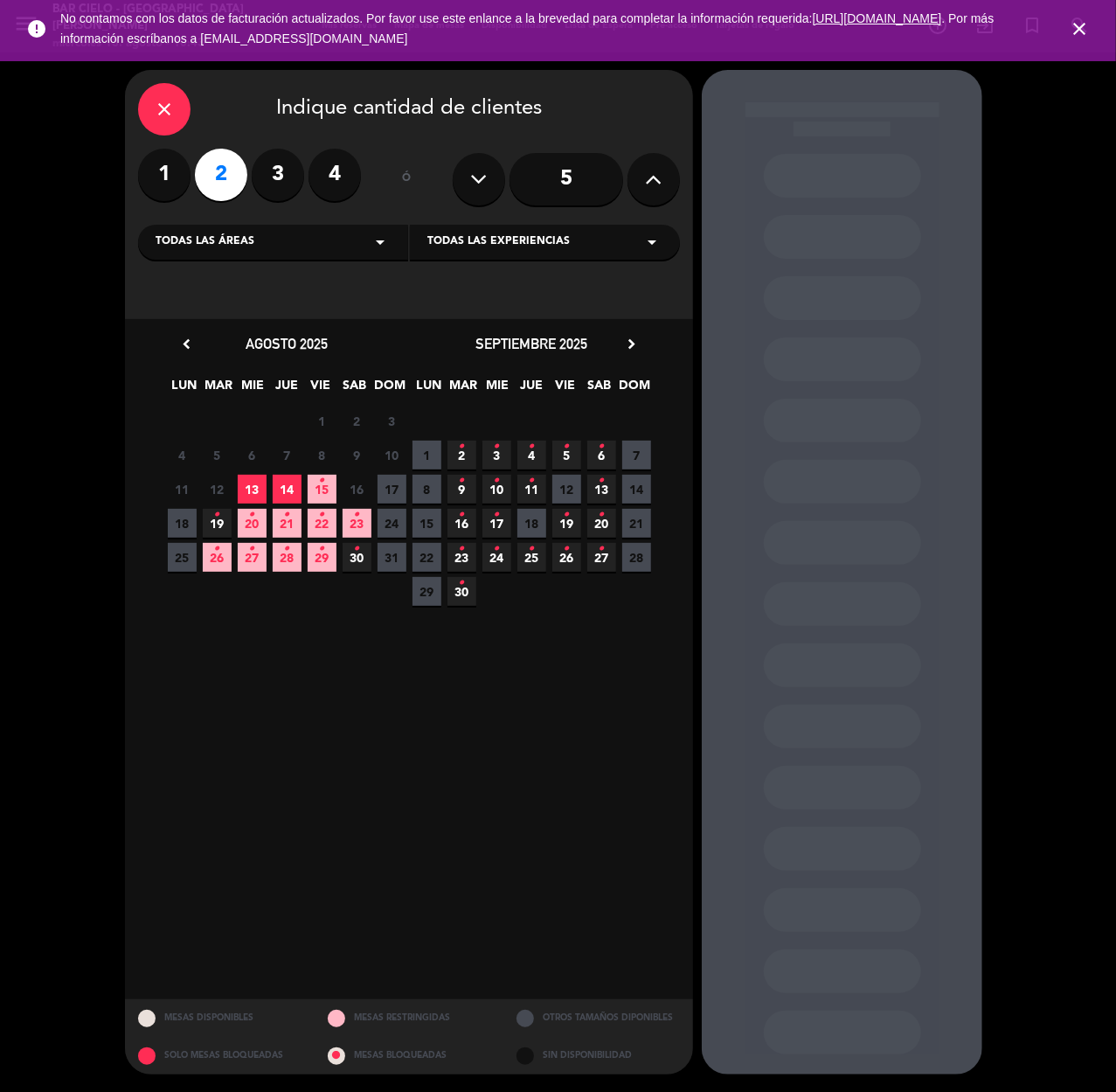
click at [245, 493] on span "13" at bounding box center [252, 488] width 29 height 29
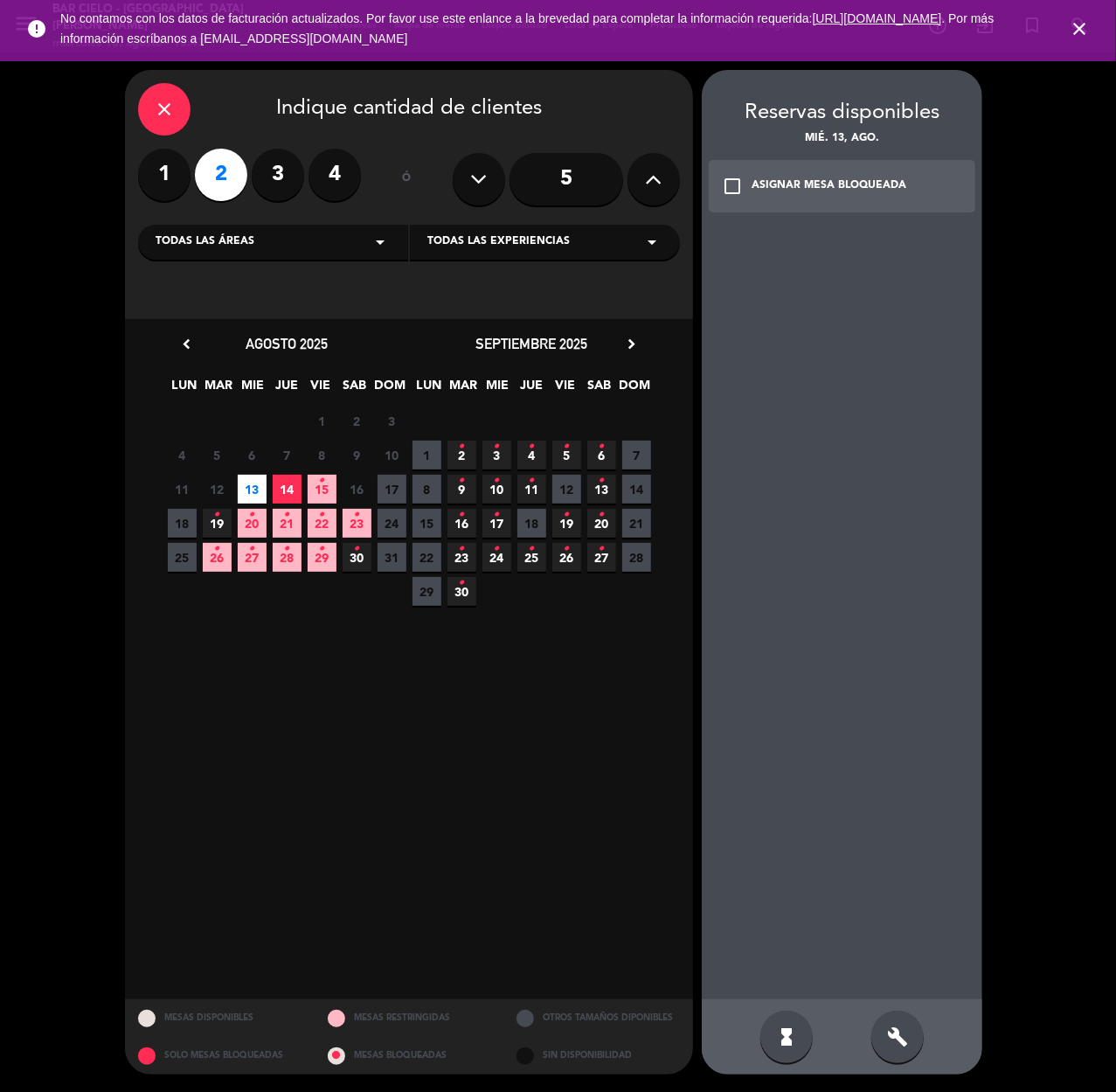
click at [245, 493] on span "13" at bounding box center [252, 488] width 29 height 29
click at [899, 1017] on div "build" at bounding box center [898, 1037] width 52 height 52
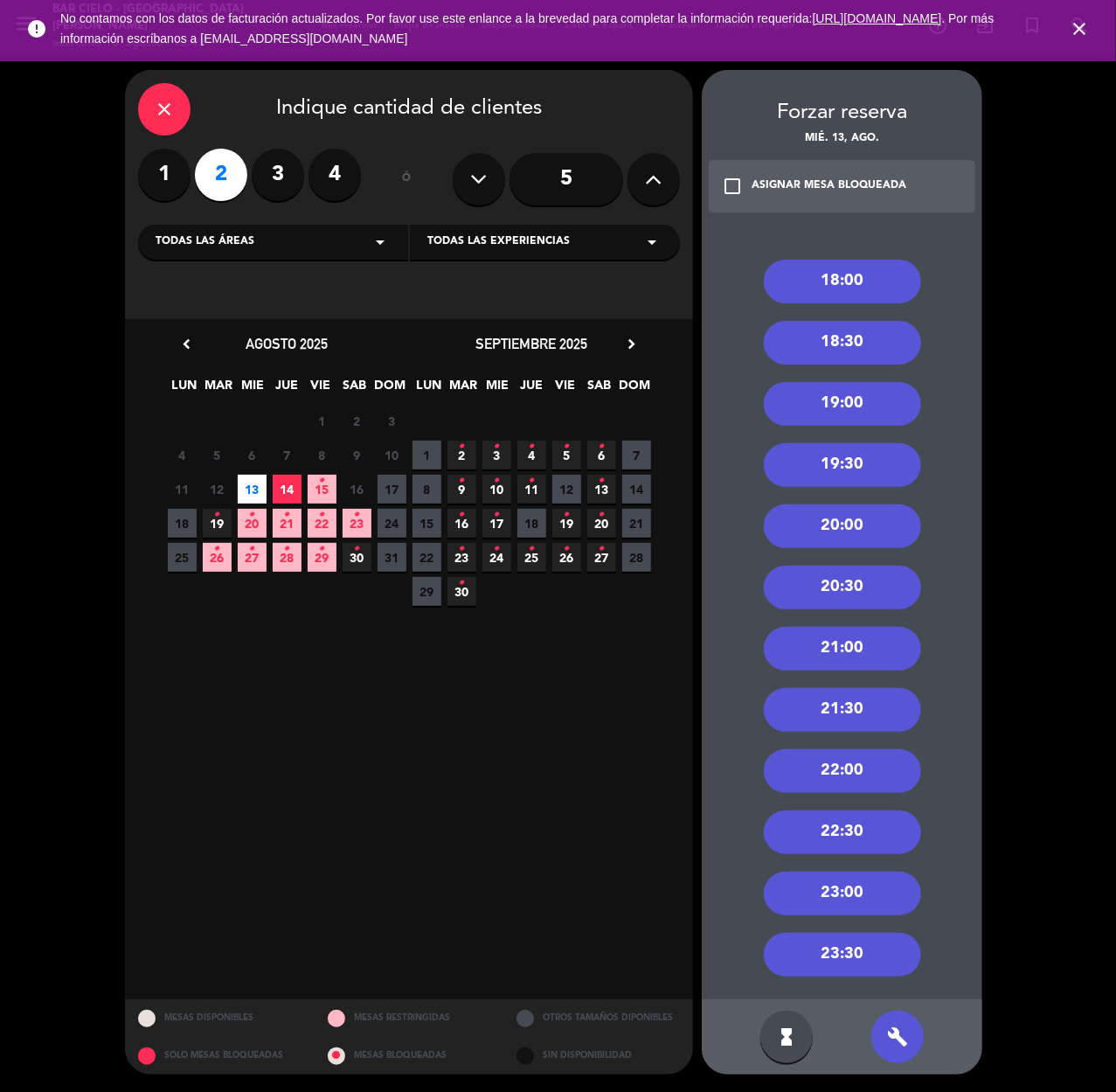
click at [846, 521] on div "20:00" at bounding box center [842, 525] width 158 height 44
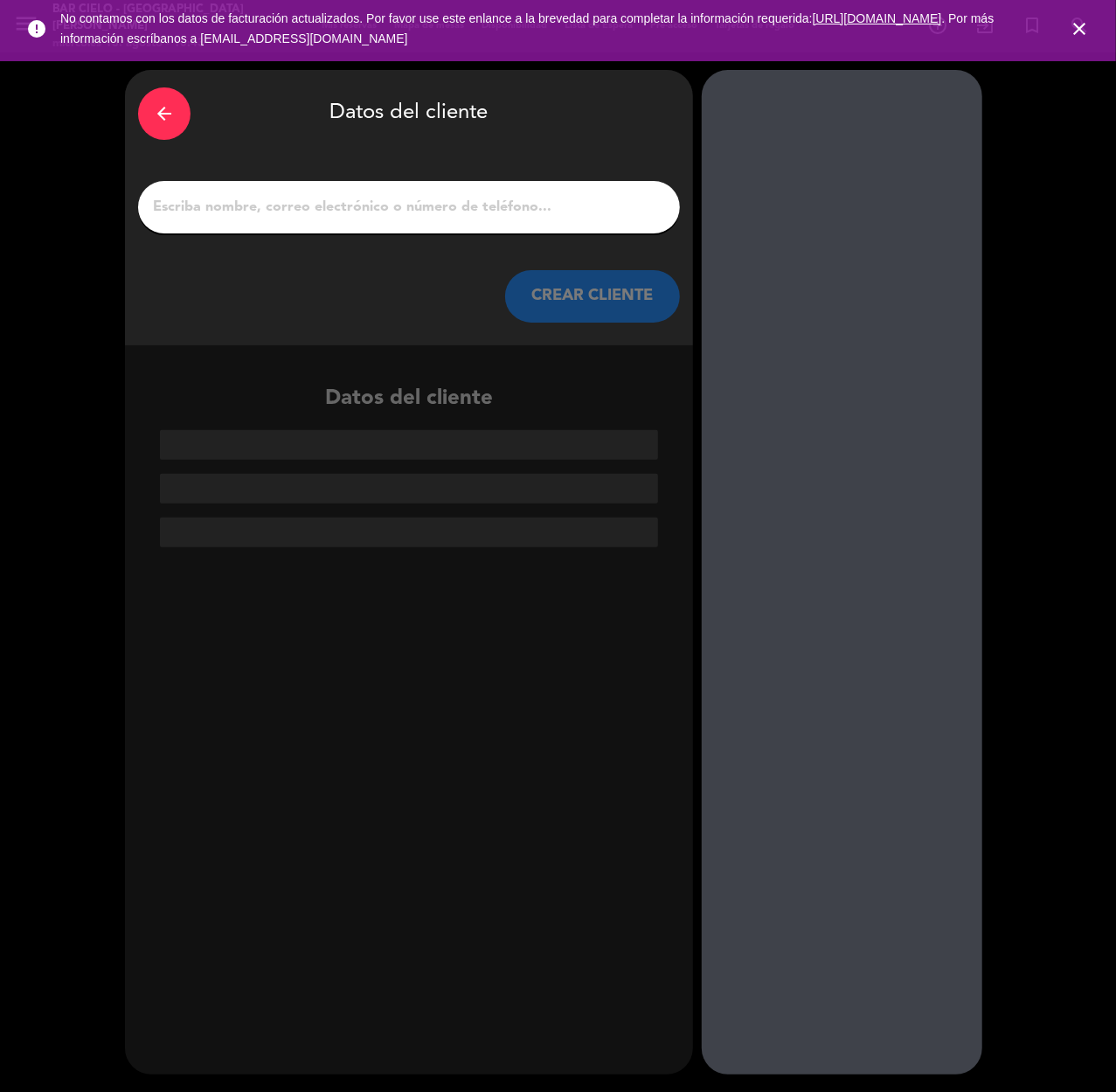
paste input "[PERSON_NAME]"
click at [255, 195] on input "[PERSON_NAME]" at bounding box center [409, 207] width 515 height 24
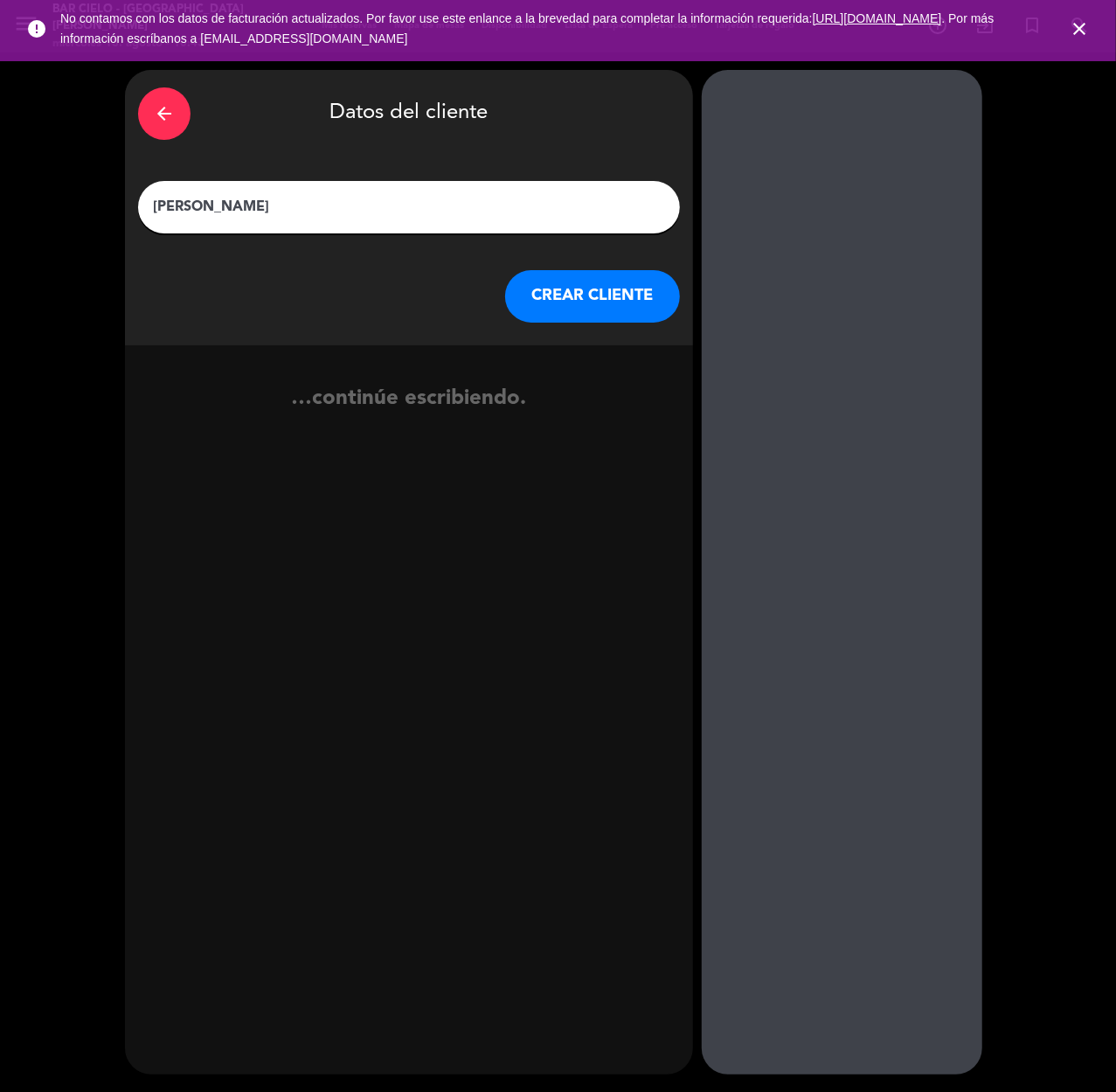
type input "[PERSON_NAME]"
drag, startPoint x: 581, startPoint y: 299, endPoint x: 563, endPoint y: 299, distance: 18.0
click at [563, 299] on button "CREAR CLIENTE" at bounding box center [592, 296] width 174 height 52
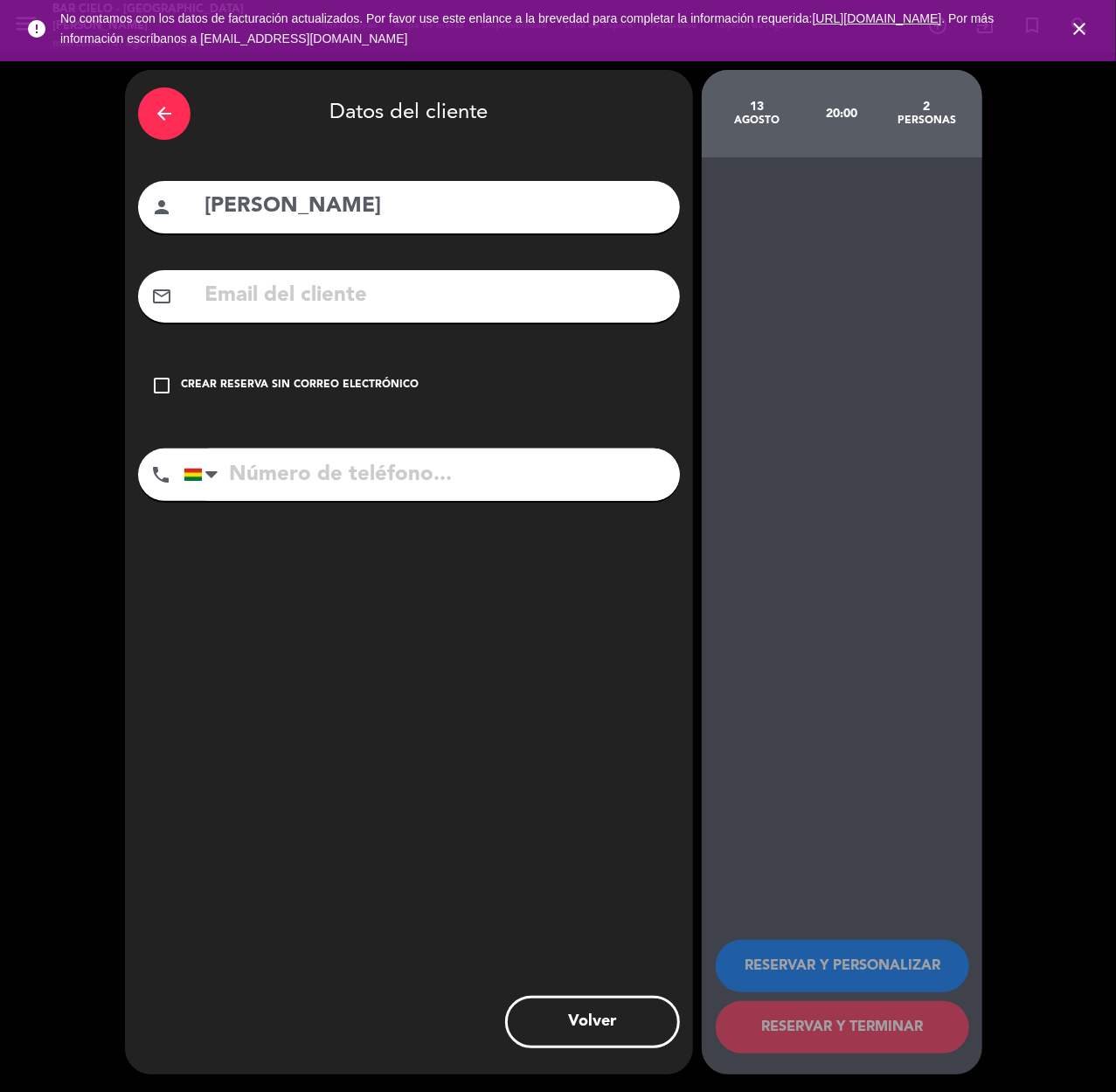
drag, startPoint x: 273, startPoint y: 490, endPoint x: 285, endPoint y: 430, distance: 61.2
click at [274, 490] on input "tel" at bounding box center [432, 474] width 496 height 52
paste input "[PHONE_NUMBER]"
type input "[PHONE_NUMBER]"
click at [292, 383] on div "Crear reserva sin correo electrónico" at bounding box center [300, 385] width 238 height 18
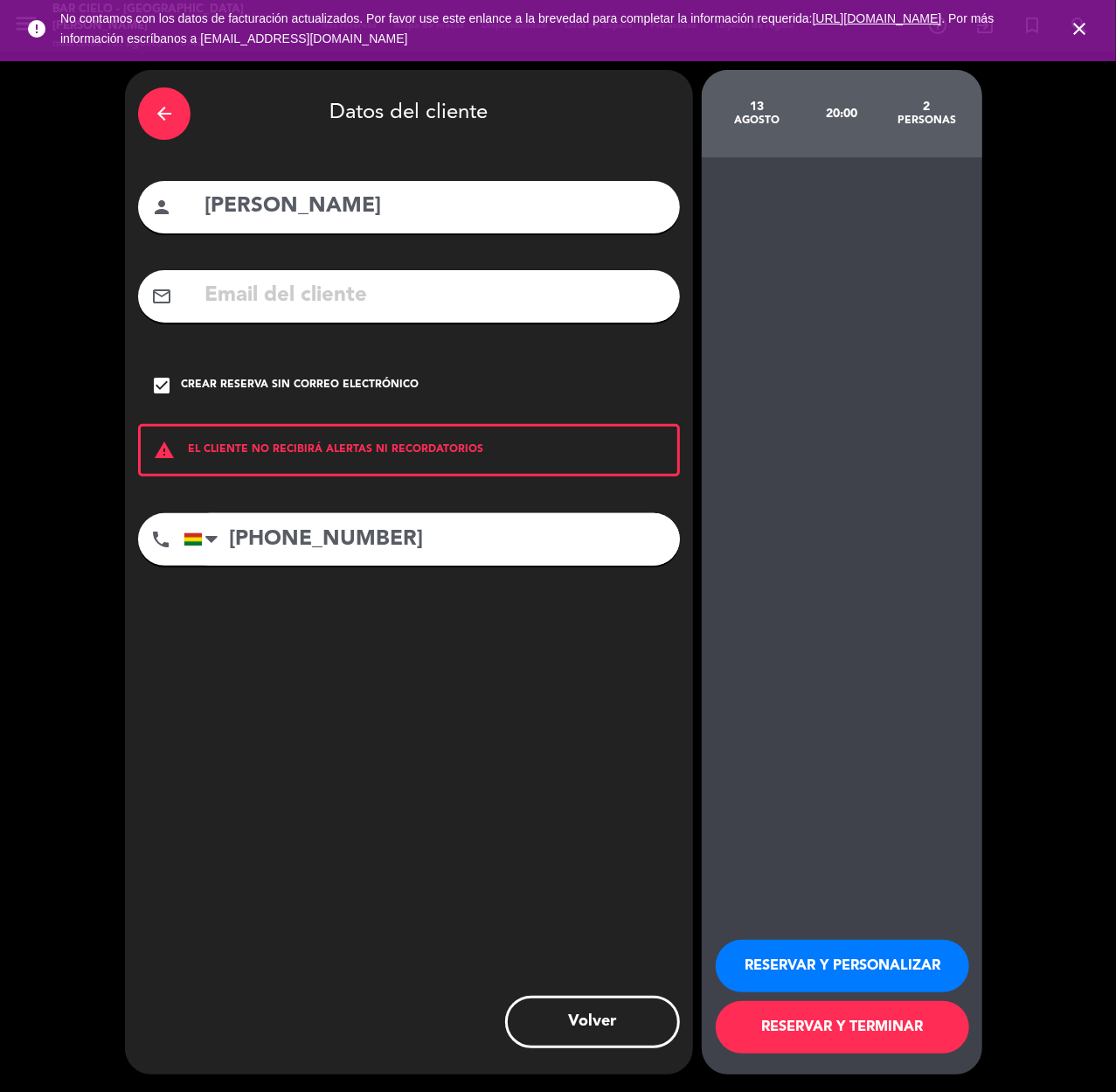
drag, startPoint x: 788, startPoint y: 961, endPoint x: 159, endPoint y: 629, distance: 711.2
click at [784, 956] on button "RESERVAR Y PERSONALIZAR" at bounding box center [843, 966] width 254 height 52
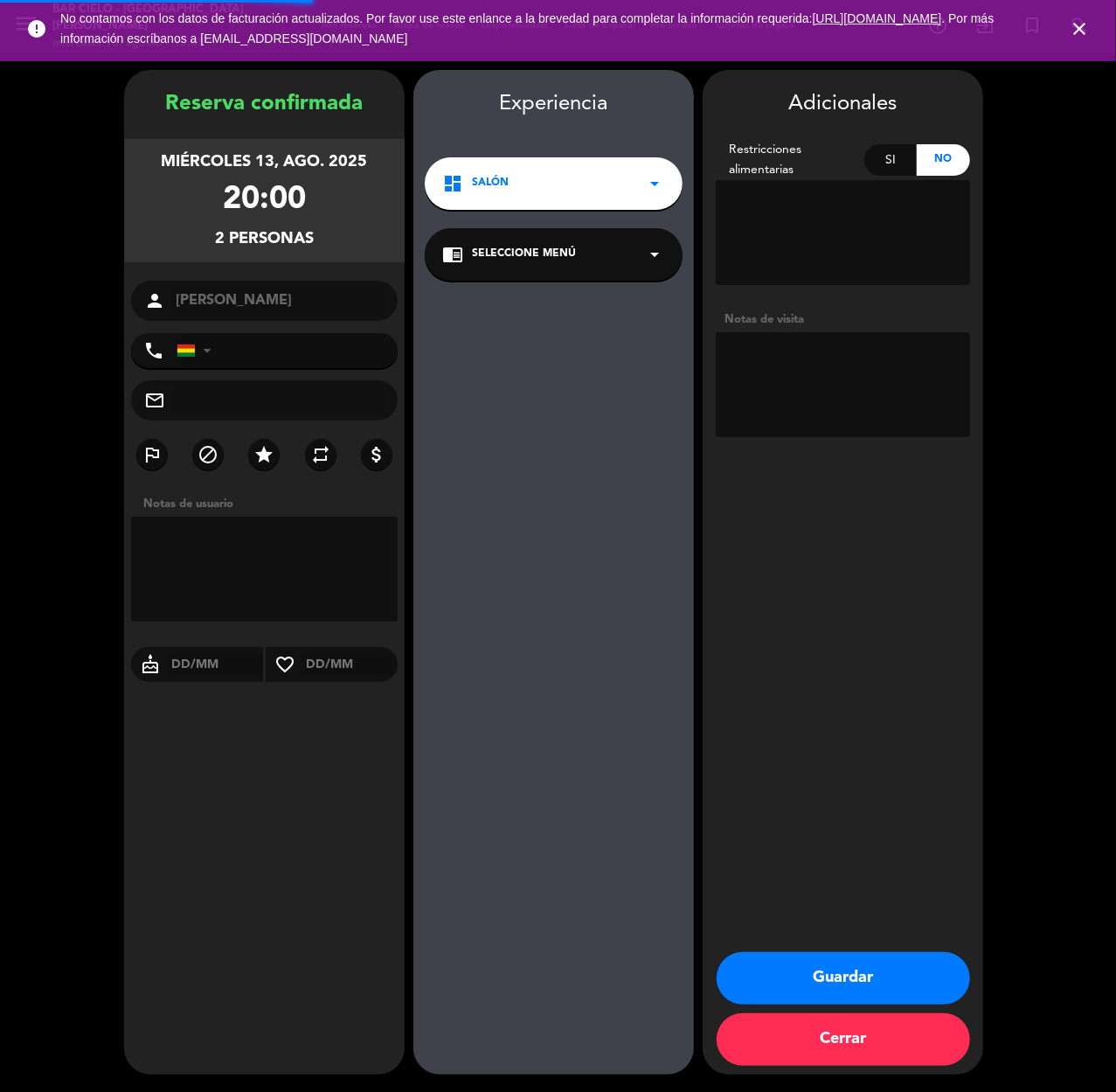
type input "[PHONE_NUMBER]"
click at [916, 973] on button "Guardar" at bounding box center [844, 978] width 254 height 52
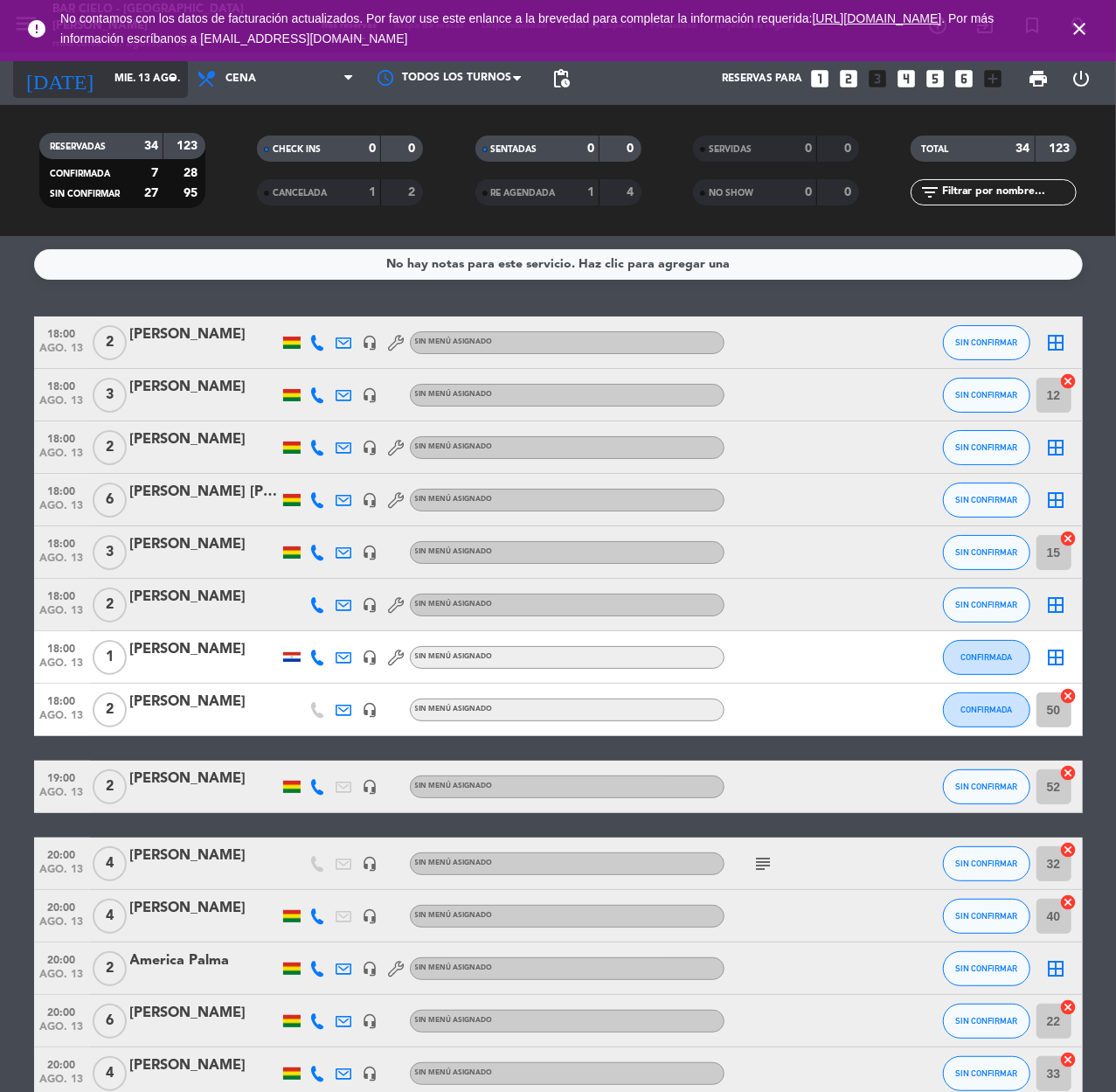
click at [112, 72] on input "mié. 13 ago." at bounding box center [174, 78] width 138 height 30
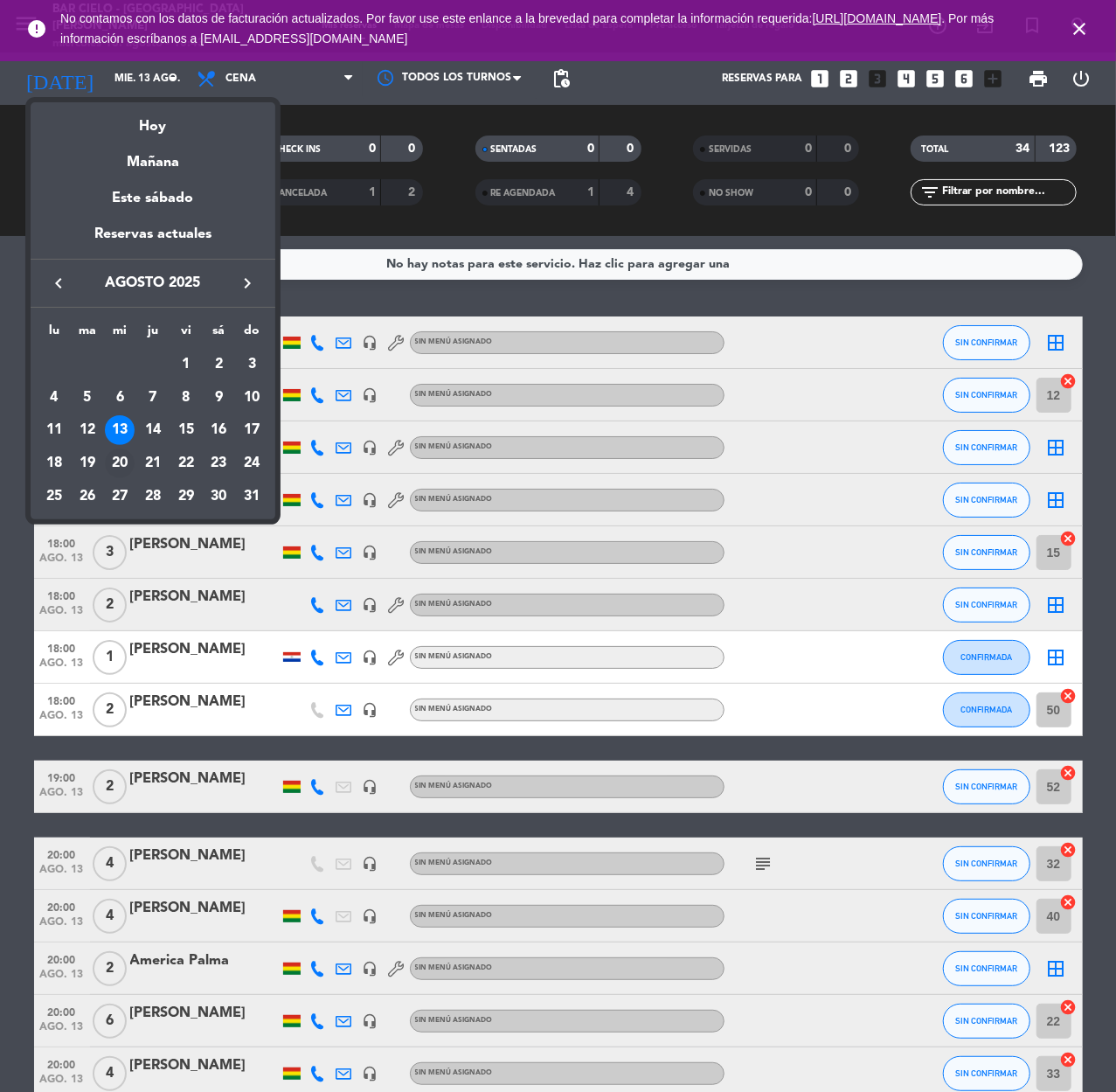
click at [117, 470] on div "20" at bounding box center [119, 463] width 30 height 30
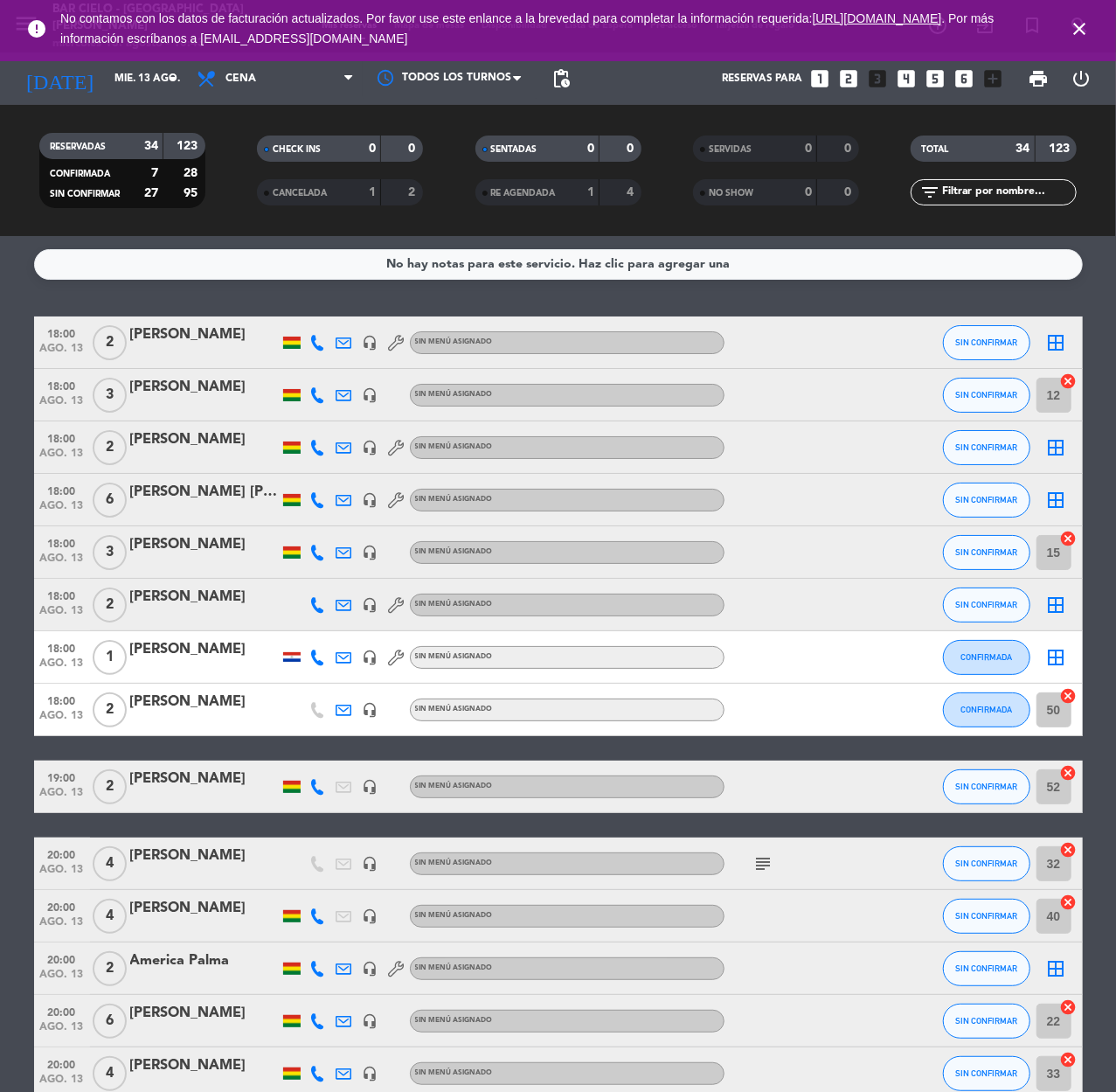
type input "mié. 20 ago."
